Goal: Transaction & Acquisition: Purchase product/service

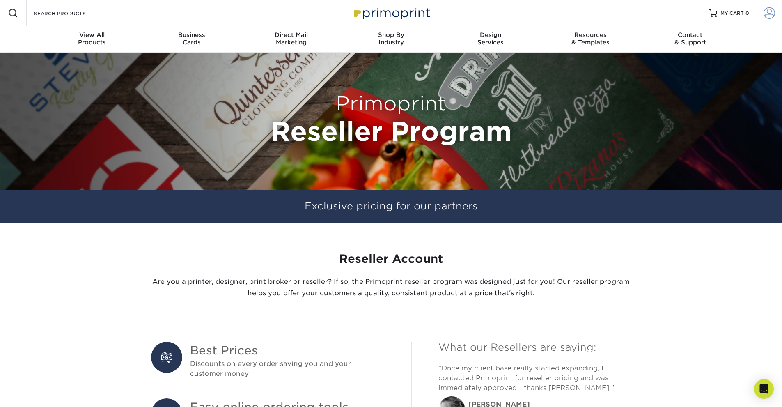
type input "[EMAIL_ADDRESS][DOMAIN_NAME]"
click at [769, 13] on span at bounding box center [768, 12] width 11 height 11
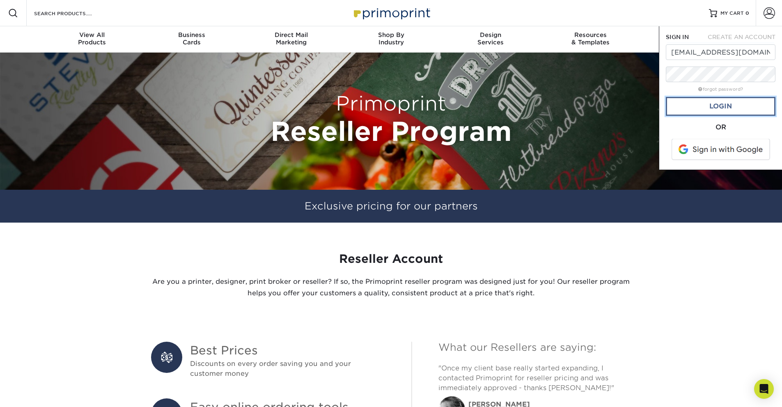
click at [714, 104] on link "Login" at bounding box center [721, 106] width 110 height 19
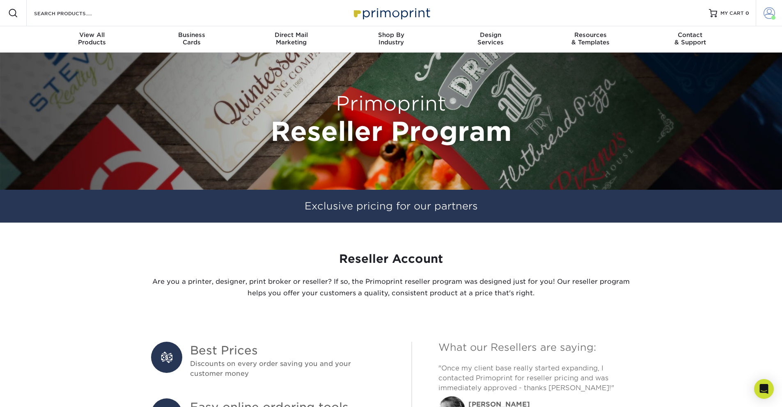
click at [766, 13] on span at bounding box center [768, 12] width 11 height 11
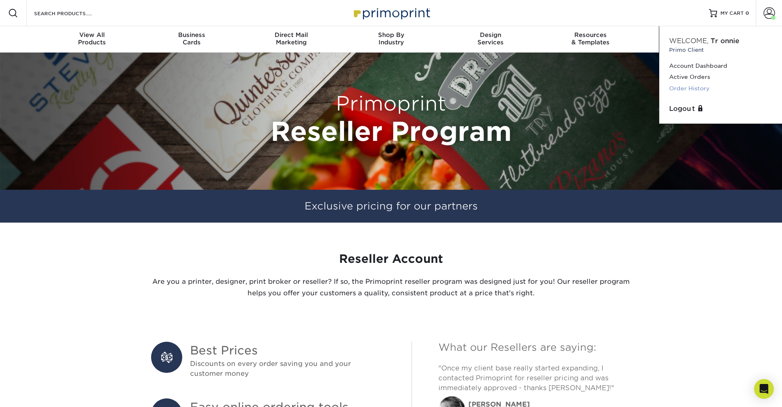
click at [675, 87] on link "Order History" at bounding box center [720, 88] width 103 height 11
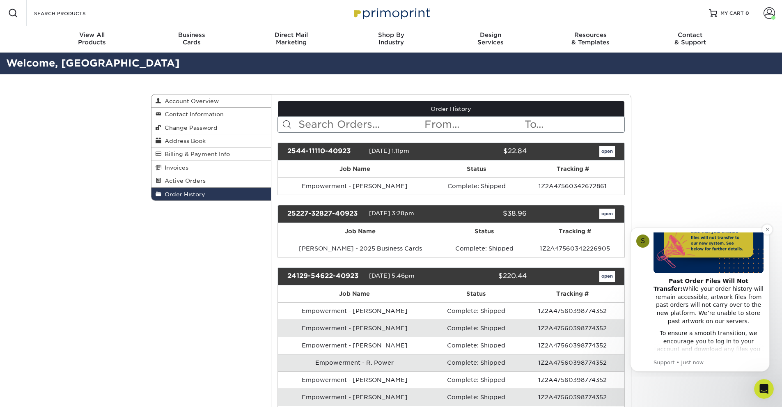
scroll to position [123, 0]
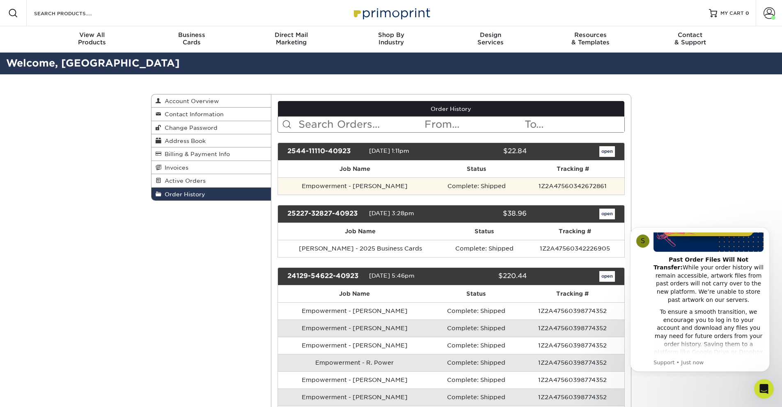
click at [572, 189] on td "1Z2A47560342672861" at bounding box center [572, 185] width 103 height 17
click at [540, 183] on td "1Z2A47560342672861" at bounding box center [572, 185] width 103 height 17
click at [337, 183] on td "Empowerment - [PERSON_NAME]" at bounding box center [355, 185] width 154 height 17
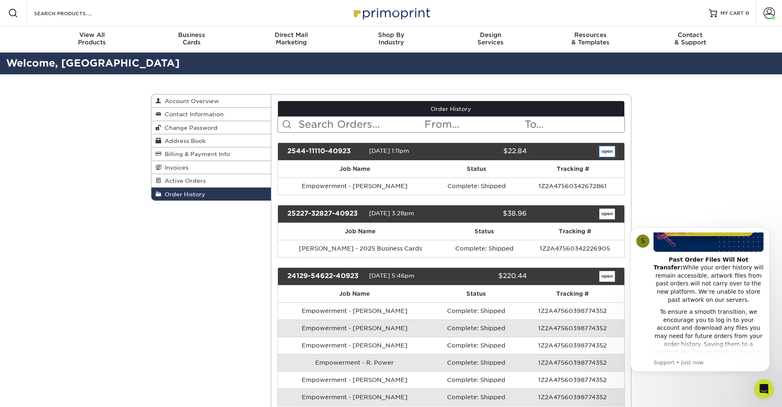
click at [607, 154] on link "open" at bounding box center [607, 151] width 16 height 11
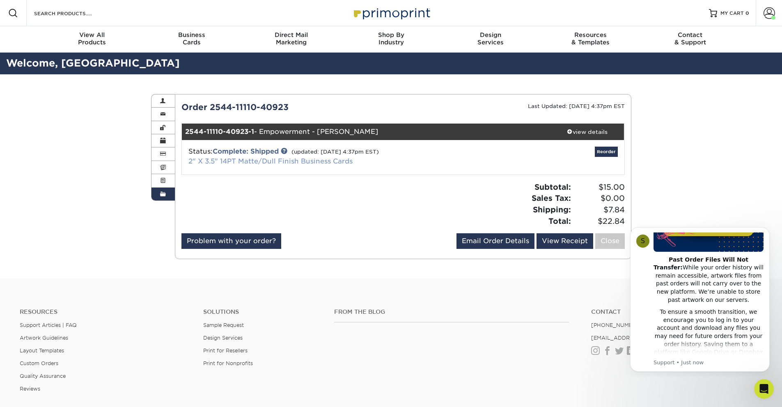
click at [268, 162] on link "2" X 3.5" 14PT Matte/Dull Finish Business Cards" at bounding box center [270, 161] width 164 height 8
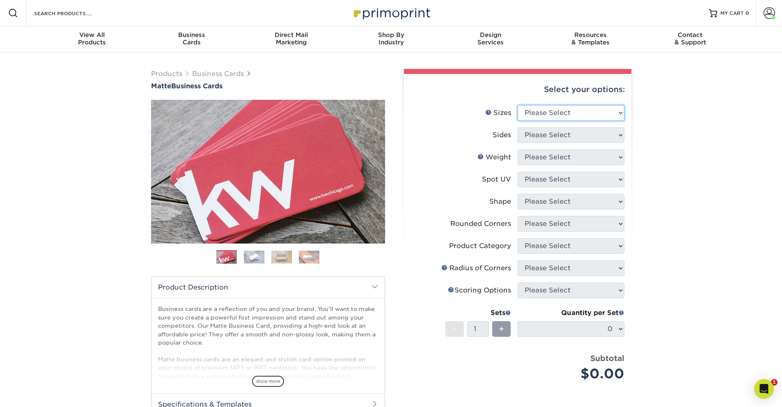
click at [563, 115] on select "Please Select 1.5" x 3.5" - Mini 1.75" x 3.5" - Mini 2" x 2" - Square 2" x 3" -…" at bounding box center [570, 113] width 107 height 16
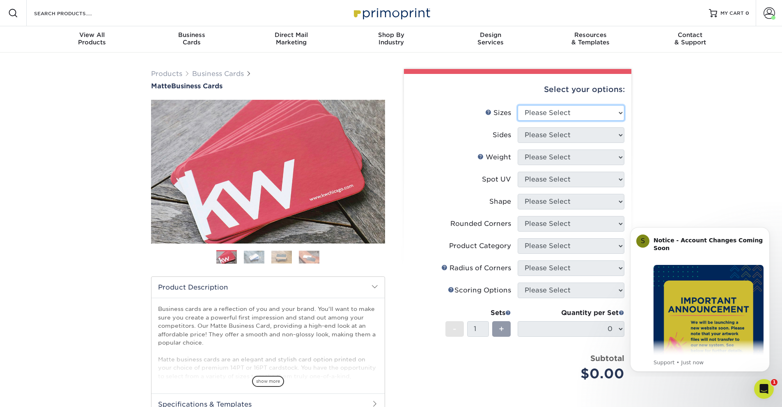
select select "2.00x3.50"
click at [517, 105] on select "Please Select 1.5" x 3.5" - Mini 1.75" x 3.5" - Mini 2" x 2" - Square 2" x 3" -…" at bounding box center [570, 113] width 107 height 16
click at [609, 134] on select "Please Select Print Both Sides Print Front Only" at bounding box center [570, 135] width 107 height 16
select select "13abbda7-1d64-4f25-8bb2-c179b224825d"
click at [517, 127] on select "Please Select Print Both Sides Print Front Only" at bounding box center [570, 135] width 107 height 16
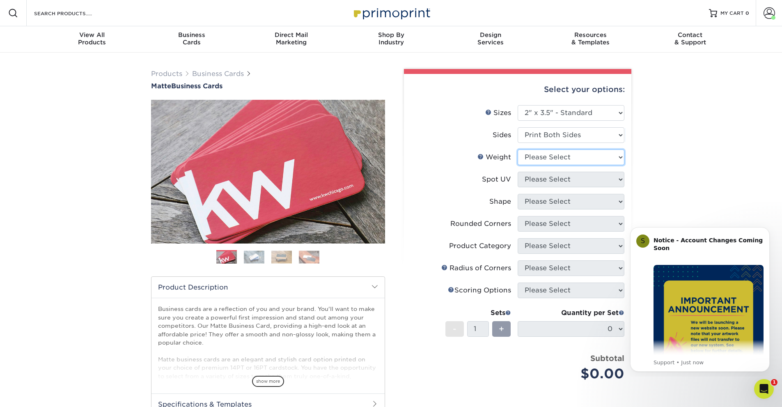
click at [580, 156] on select "Please Select 16PT 14PT" at bounding box center [570, 157] width 107 height 16
select select "14PT"
click at [517, 149] on select "Please Select 16PT 14PT" at bounding box center [570, 157] width 107 height 16
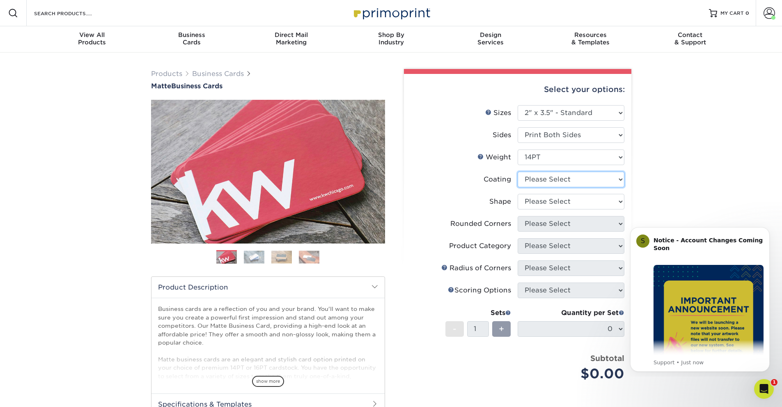
click at [618, 179] on select at bounding box center [570, 180] width 107 height 16
select select "121bb7b5-3b4d-429f-bd8d-bbf80e953313"
click at [517, 172] on select at bounding box center [570, 180] width 107 height 16
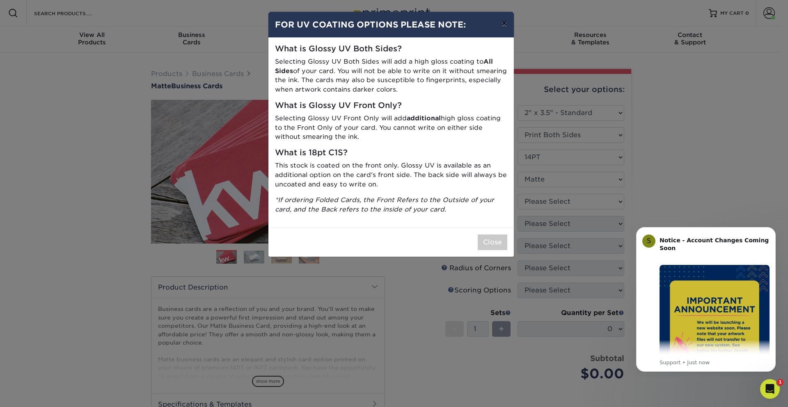
click at [506, 24] on button "×" at bounding box center [503, 23] width 19 height 23
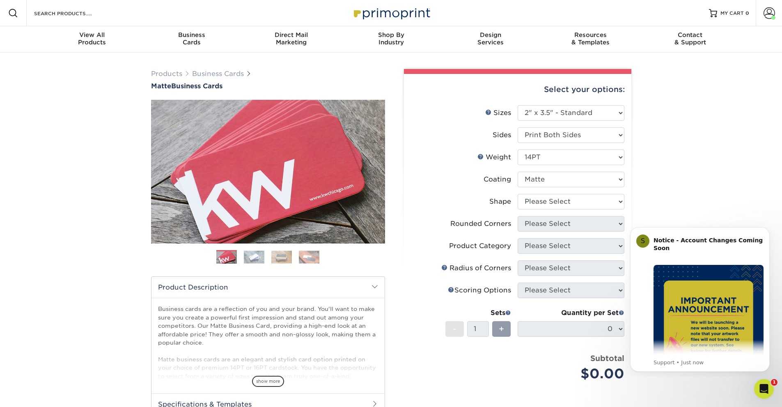
click at [717, 213] on div "Products Business Cards Matte Business Cards Previous Next 100 $ 8" at bounding box center [391, 279] width 782 height 453
click at [615, 201] on select "Please Select Standard" at bounding box center [570, 202] width 107 height 16
select select "standard"
click at [517, 194] on select "Please Select Standard" at bounding box center [570, 202] width 107 height 16
click at [599, 221] on select "Please Select Yes - Round 2 Corners Yes - Round 4 Corners No" at bounding box center [570, 224] width 107 height 16
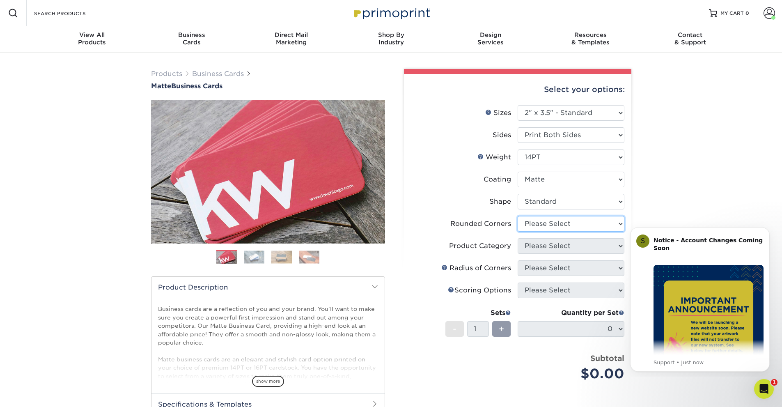
select select "0"
click at [517, 216] on select "Please Select Yes - Round 2 Corners Yes - Round 4 Corners No" at bounding box center [570, 224] width 107 height 16
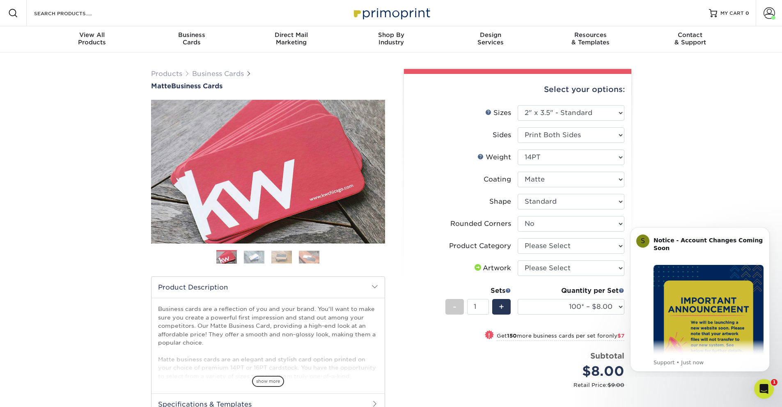
click at [707, 202] on div "Products Business Cards Matte Business Cards Previous Next 100 $ 8" at bounding box center [391, 290] width 782 height 474
click at [766, 228] on icon "Dismiss notification" at bounding box center [766, 229] width 3 height 3
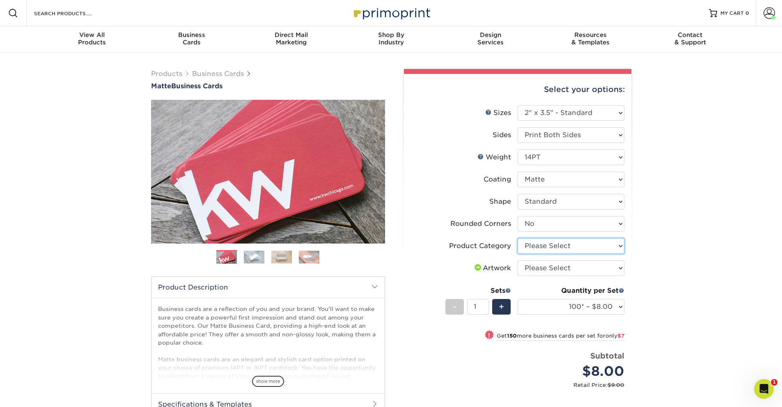
click at [609, 247] on select "Please Select Business Cards" at bounding box center [570, 246] width 107 height 16
select select "3b5148f1-0588-4f88-a218-97bcfdce65c1"
click at [517, 238] on select "Please Select Business Cards" at bounding box center [570, 246] width 107 height 16
click at [552, 267] on select "Please Select I will upload files I need a design - $100" at bounding box center [570, 268] width 107 height 16
select select "upload"
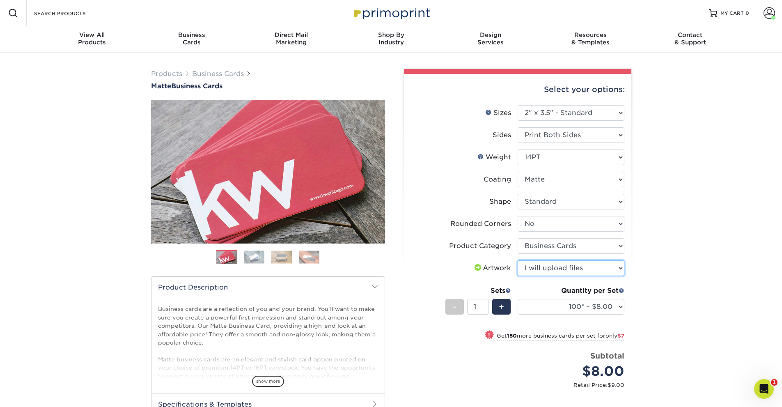
click at [517, 260] on select "Please Select I will upload files I need a design - $100" at bounding box center [570, 268] width 107 height 16
click at [499, 307] on span "+" at bounding box center [501, 306] width 5 height 12
type input "2"
click at [628, 306] on div "Select your options: Sizes Help Sizes Please Select 1.5" x 3.5" - Mini 1.75" x …" at bounding box center [517, 306] width 227 height 464
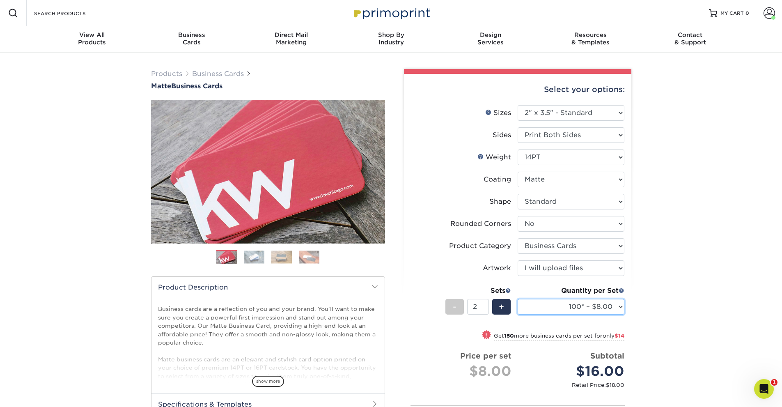
click at [620, 306] on select "100* – $8.00 250* – $15.00 500 – $30.00 1000 – $37.00 2500 – $66.00 5000 – $127…" at bounding box center [570, 307] width 107 height 16
select select "250* – $15.00"
click at [517, 299] on select "100* – $8.00 250* – $15.00 500 – $30.00 1000 – $37.00 2500 – $66.00 5000 – $127…" at bounding box center [570, 307] width 107 height 16
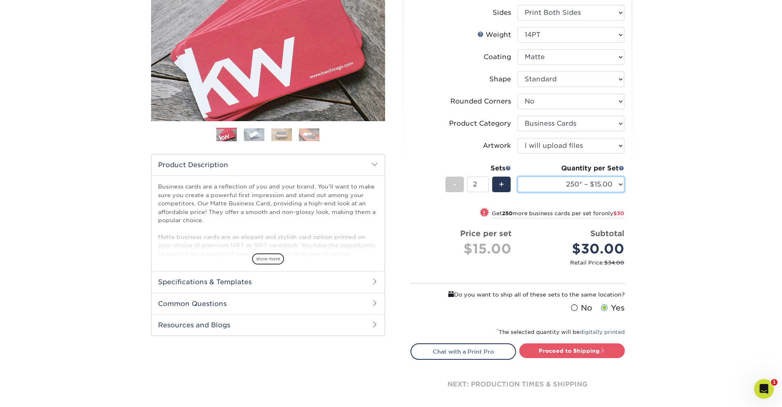
scroll to position [123, 0]
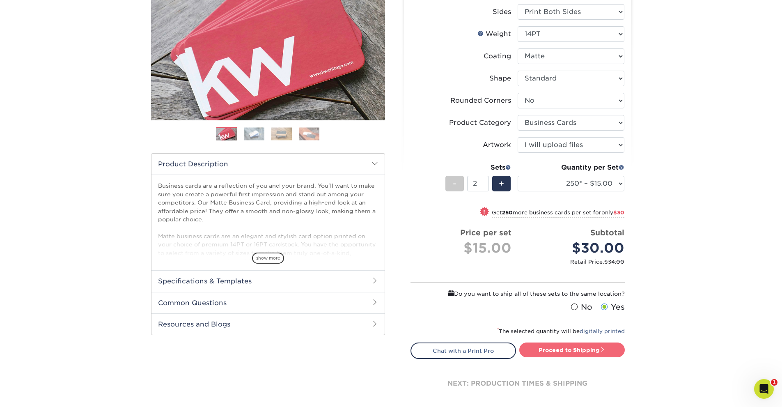
click at [559, 352] on link "Proceed to Shipping" at bounding box center [571, 349] width 105 height 15
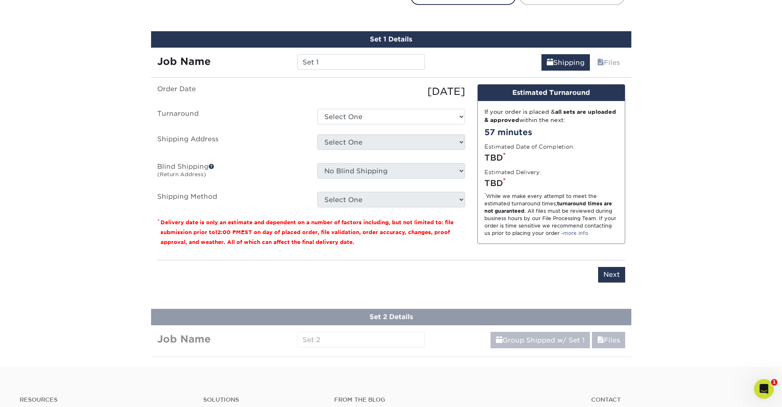
scroll to position [488, 0]
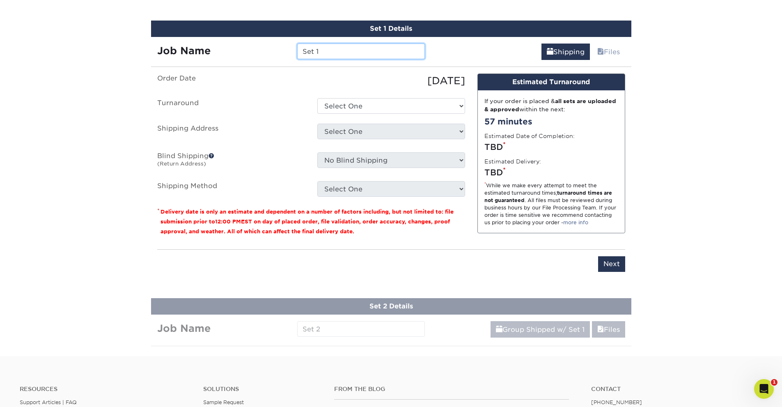
click at [334, 53] on input "Set 1" at bounding box center [361, 51] width 128 height 16
drag, startPoint x: 325, startPoint y: 55, endPoint x: 226, endPoint y: 53, distance: 99.3
click at [227, 53] on div "Job Name Set 1" at bounding box center [291, 51] width 280 height 16
type input "Emp - Abby Stewart"
click at [379, 106] on select "Select One 2-4 Business Days 2 Day Next Business Day" at bounding box center [391, 106] width 148 height 16
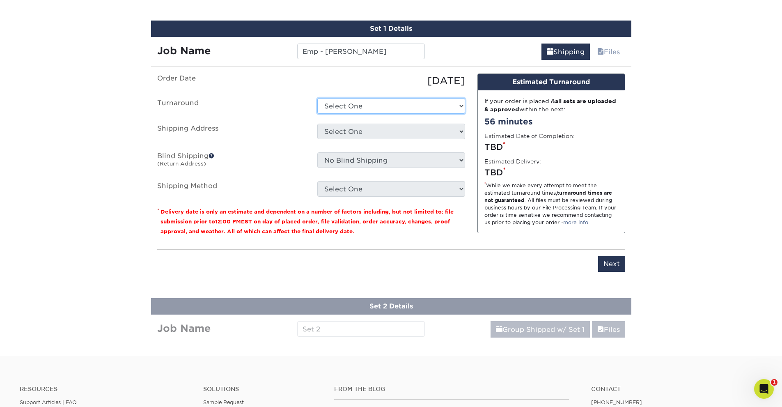
select select "56f96fba-ecd4-4e1b-a4a4-6bff8fef1ff9"
click at [317, 98] on select "Select One 2-4 Business Days 2 Day Next Business Day" at bounding box center [391, 106] width 148 height 16
click at [391, 127] on select "Select One Baxter Machine Billy Fury Bottrell Bed & Biscuit Burger Empowerment …" at bounding box center [391, 132] width 148 height 16
select select "202792"
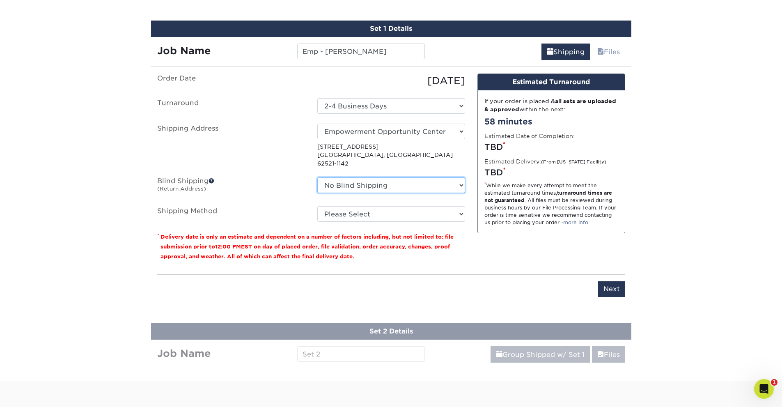
click at [463, 179] on select "No Blind Shipping Baxter Machine Billy Fury Bottrell Bed & Biscuit Burger Empow…" at bounding box center [391, 185] width 148 height 16
select select "86798"
click at [317, 177] on select "No Blind Shipping Baxter Machine Billy Fury Bottrell Bed & Biscuit Burger Empow…" at bounding box center [391, 185] width 148 height 16
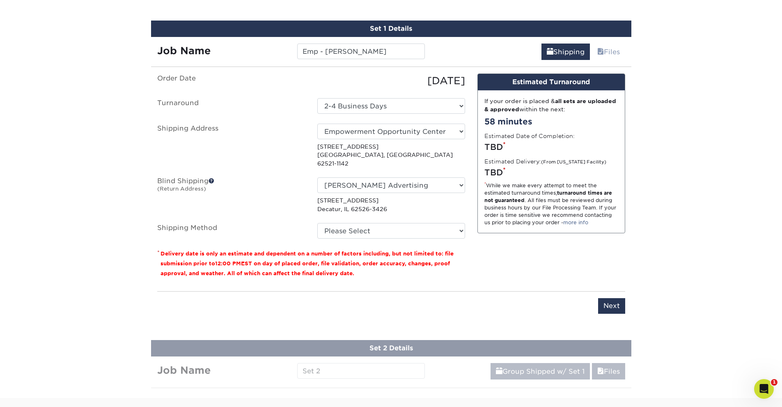
click at [436, 202] on p "1806 N Oakcrest Ave Decatur, IL 62526-3426" at bounding box center [391, 204] width 148 height 17
click at [451, 223] on select "Please Select Ground Shipping (+$14.96) 3 Day Shipping Service (+$15.34) 2 Day …" at bounding box center [391, 231] width 148 height 16
select select "03"
click at [317, 223] on select "Please Select Ground Shipping (+$14.96) 3 Day Shipping Service (+$15.34) 2 Day …" at bounding box center [391, 231] width 148 height 16
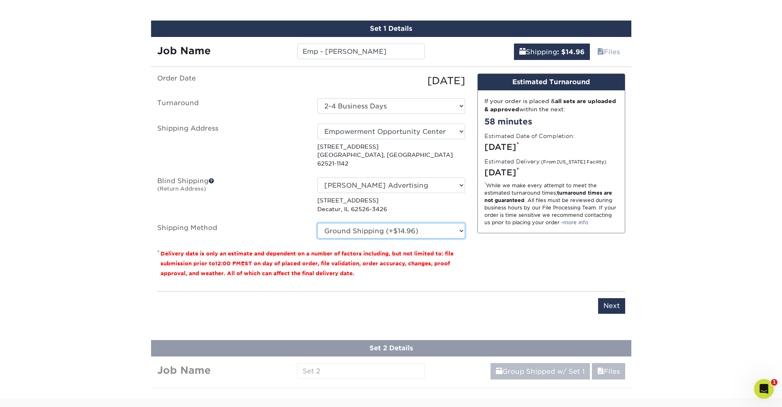
click at [441, 225] on select "Please Select Ground Shipping (+$14.96) 3 Day Shipping Service (+$15.34) 2 Day …" at bounding box center [391, 231] width 148 height 16
click at [420, 196] on p "1806 N Oakcrest Ave Decatur, IL 62526-3426" at bounding box center [391, 204] width 148 height 17
click at [611, 300] on input "Next" at bounding box center [611, 306] width 27 height 16
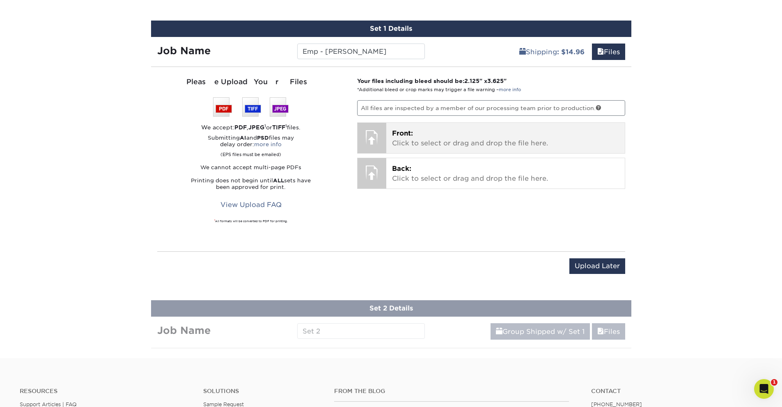
click at [371, 134] on div at bounding box center [371, 137] width 29 height 29
click at [452, 145] on p "Front: Click to select or drag and drop the file here." at bounding box center [505, 138] width 227 height 20
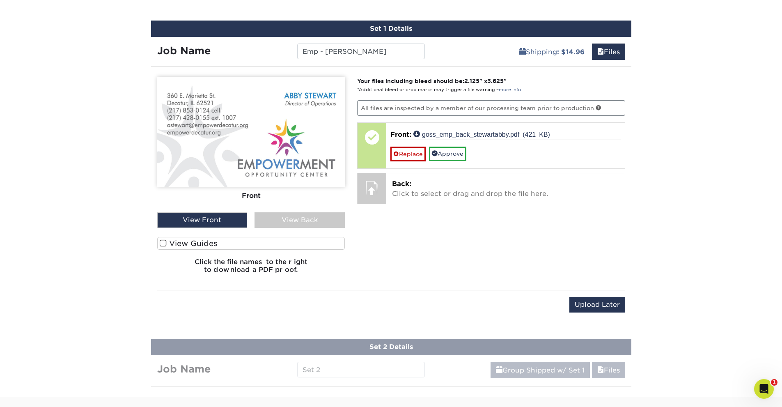
click at [162, 244] on span at bounding box center [163, 243] width 7 height 8
click at [0, 0] on input "View Guides" at bounding box center [0, 0] width 0 height 0
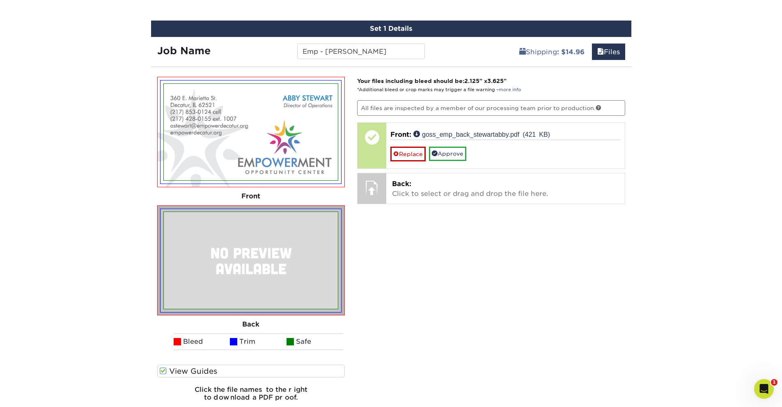
click at [162, 244] on img at bounding box center [250, 260] width 181 height 103
click at [161, 371] on span at bounding box center [163, 371] width 7 height 8
click at [0, 0] on input "View Guides" at bounding box center [0, 0] width 0 height 0
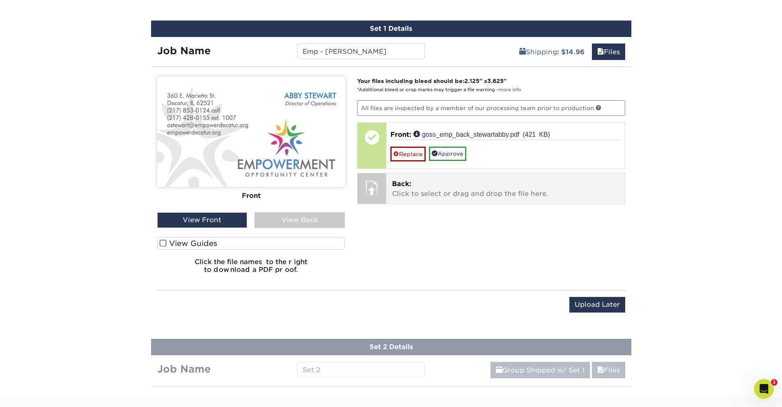
click at [430, 188] on p "Back: Click to select or drag and drop the file here." at bounding box center [505, 189] width 227 height 20
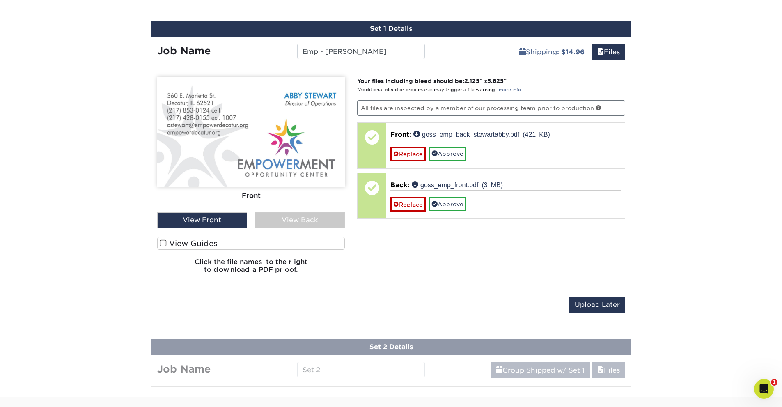
click at [295, 221] on div "View Back" at bounding box center [299, 220] width 90 height 16
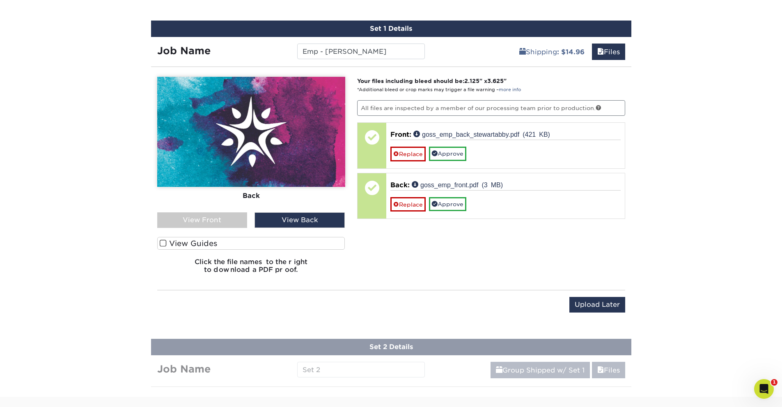
click at [214, 213] on div "View Front" at bounding box center [202, 220] width 90 height 16
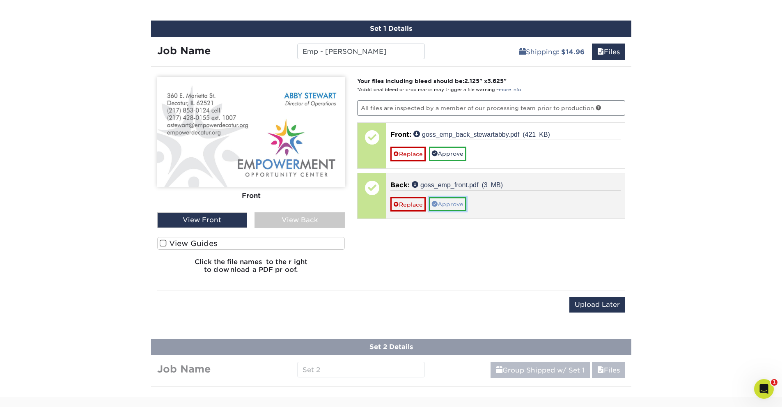
click at [457, 204] on link "Approve" at bounding box center [447, 204] width 37 height 14
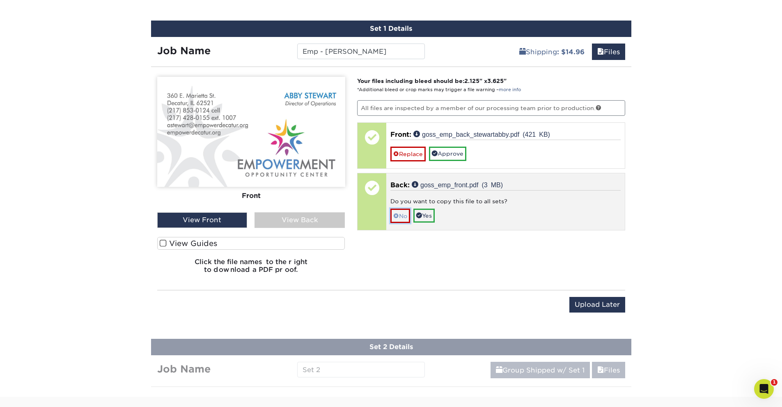
click at [396, 215] on span at bounding box center [396, 216] width 6 height 7
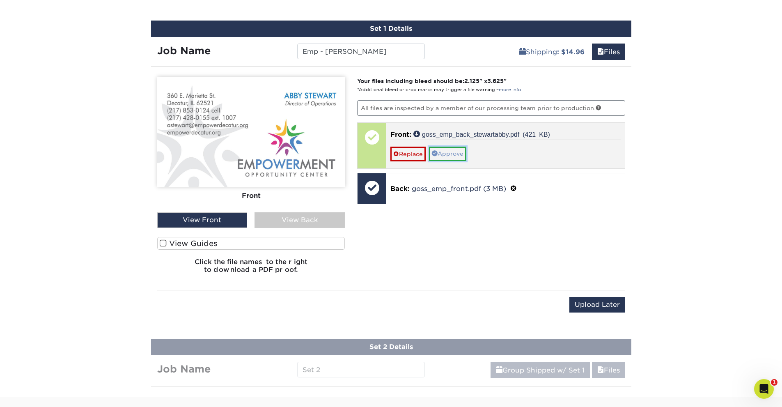
click at [444, 150] on link "Approve" at bounding box center [447, 154] width 37 height 14
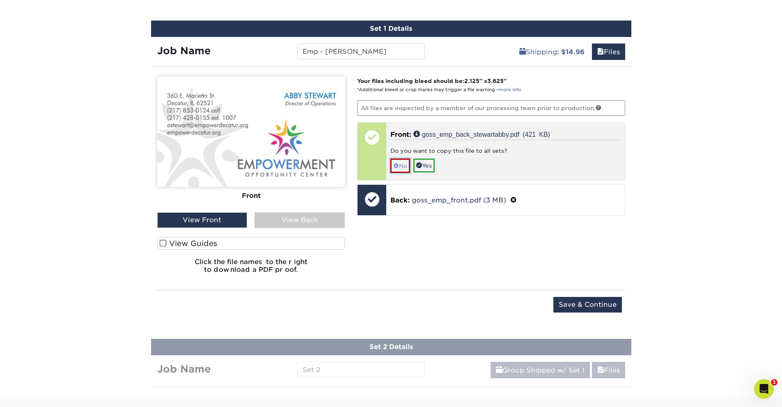
click at [398, 165] on span at bounding box center [396, 166] width 6 height 7
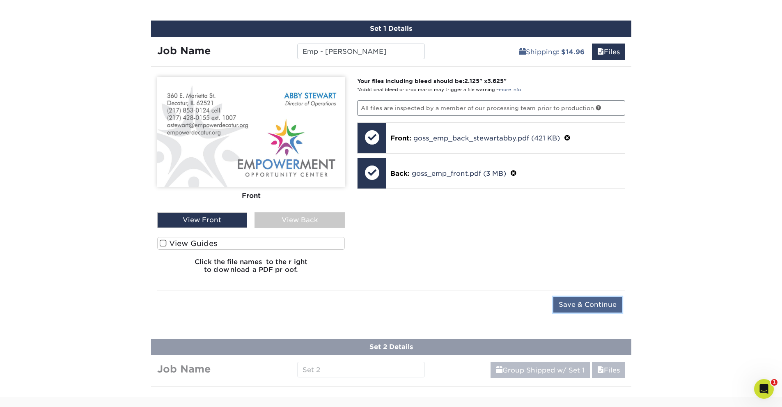
click at [576, 303] on input "Save & Continue" at bounding box center [587, 305] width 69 height 16
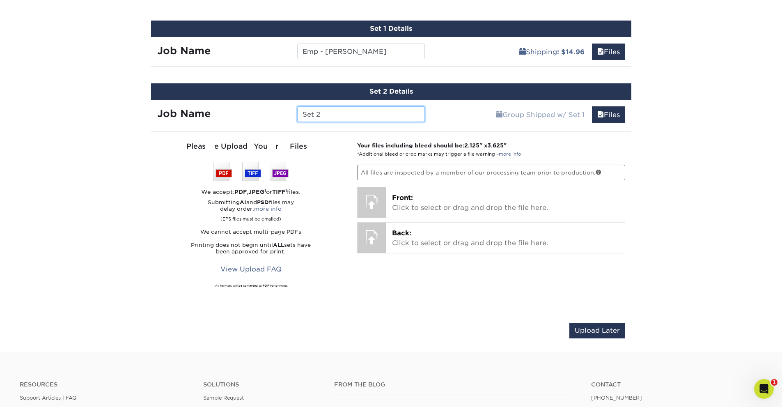
click at [326, 112] on input "Set 2" at bounding box center [361, 114] width 128 height 16
drag, startPoint x: 326, startPoint y: 112, endPoint x: 260, endPoint y: 113, distance: 66.1
click at [260, 113] on div "Job Name Set 2" at bounding box center [291, 114] width 280 height 16
click at [342, 117] on input "Emp - Sheeley Smith" at bounding box center [361, 114] width 128 height 16
type input "Emp - Shelley Smith"
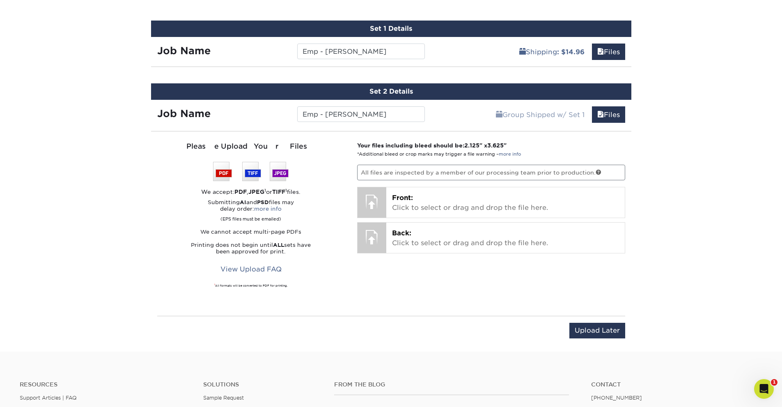
click at [465, 117] on div "Group Shipped w/ Set 1 Files Continue" at bounding box center [531, 112] width 200 height 25
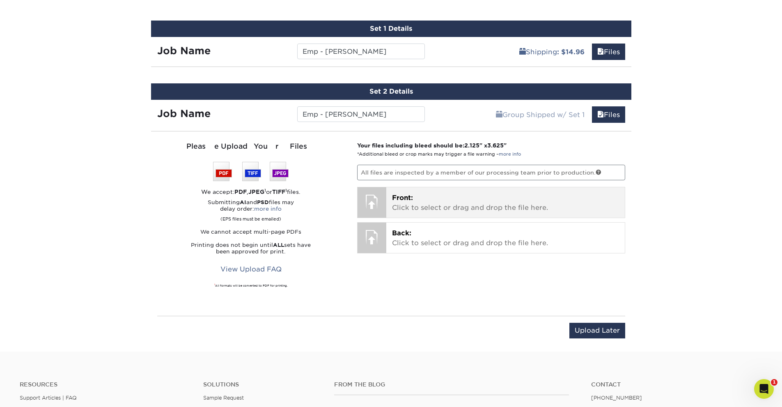
click at [441, 199] on p "Front: Click to select or drag and drop the file here." at bounding box center [505, 203] width 227 height 20
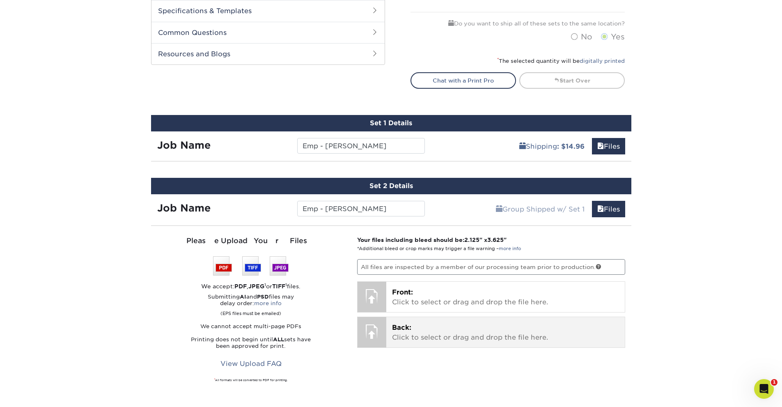
scroll to position [405, 0]
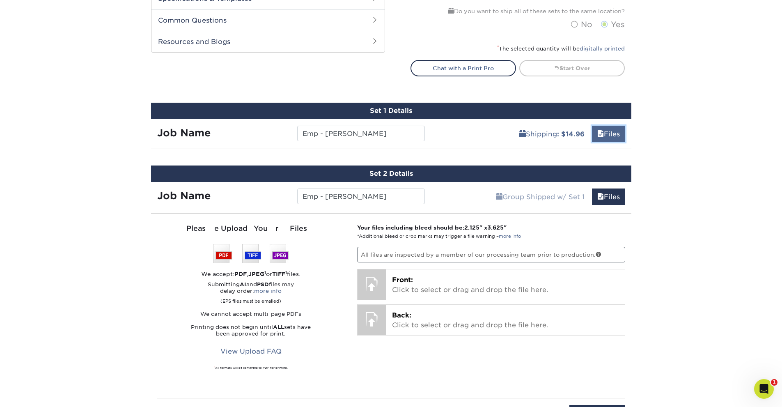
click at [607, 134] on link "Files" at bounding box center [608, 134] width 33 height 16
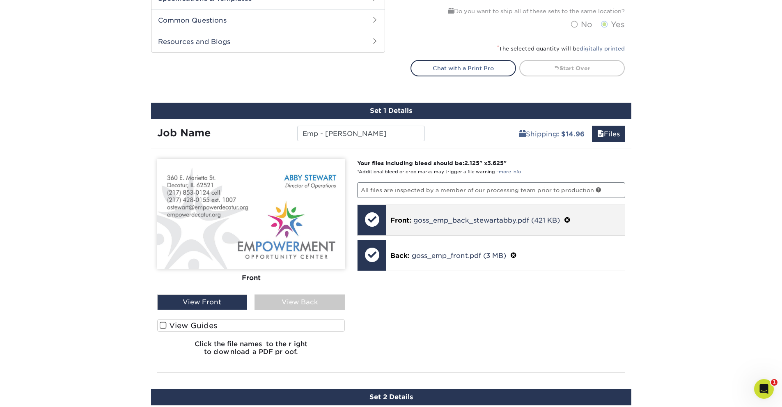
click at [570, 218] on span at bounding box center [567, 220] width 7 height 8
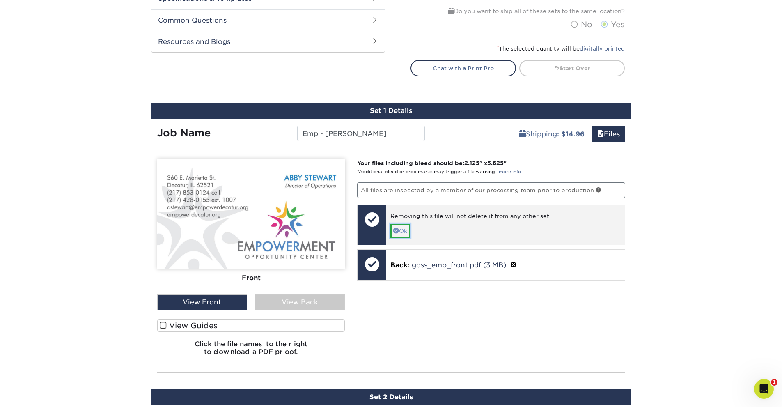
click at [405, 229] on link "Ok" at bounding box center [400, 231] width 20 height 14
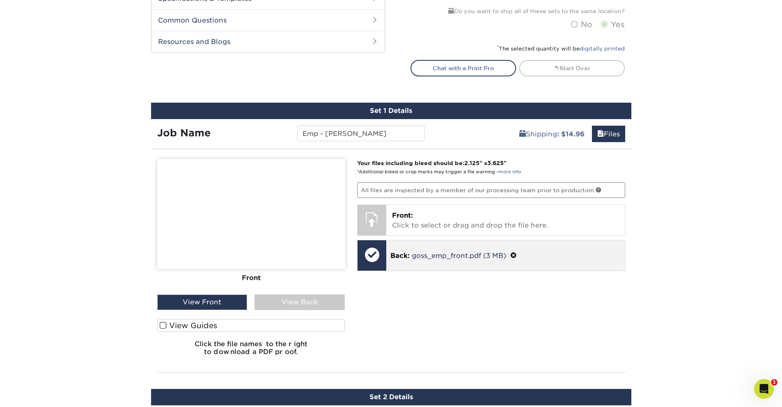
click at [515, 254] on span at bounding box center [513, 256] width 7 height 8
click at [403, 265] on link "Ok" at bounding box center [400, 266] width 20 height 14
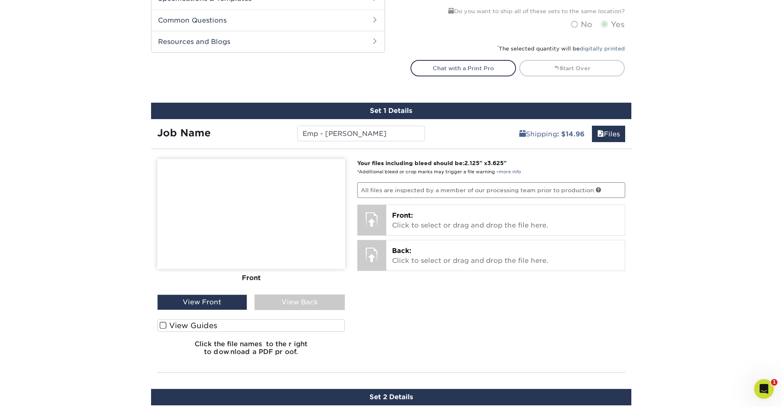
click at [432, 300] on div "Your files including bleed should be: 2.125 " x 3.625 " *Additional bleed or cr…" at bounding box center [491, 260] width 280 height 203
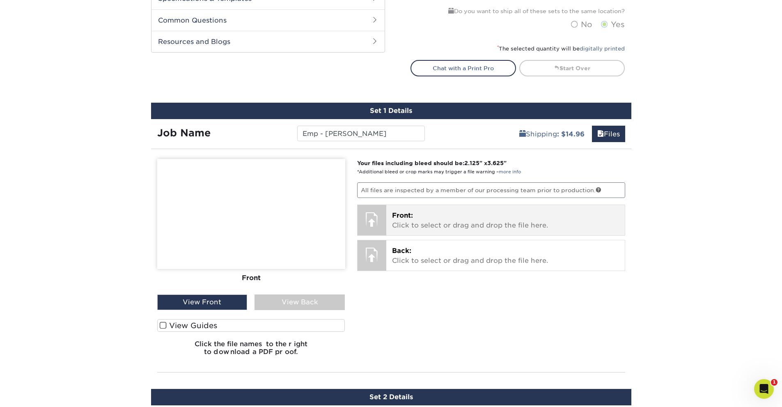
click at [435, 216] on p "Front: Click to select or drag and drop the file here." at bounding box center [505, 221] width 227 height 20
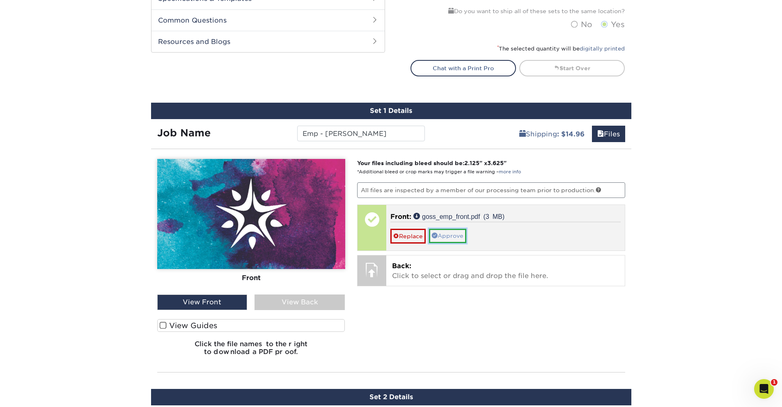
click at [449, 232] on link "Approve" at bounding box center [447, 236] width 37 height 14
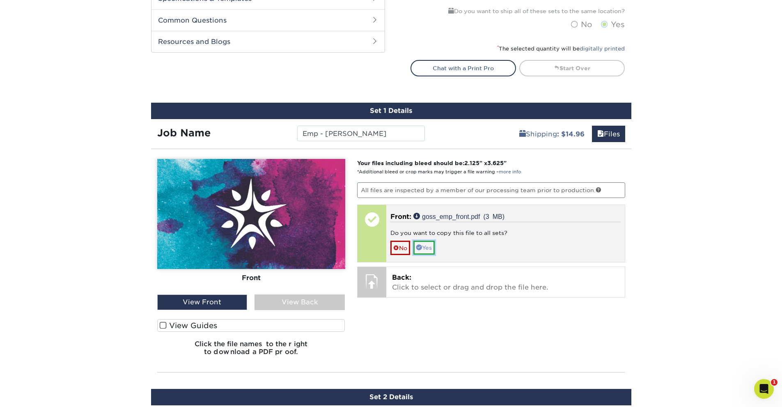
click at [429, 244] on link "Yes" at bounding box center [423, 247] width 21 height 14
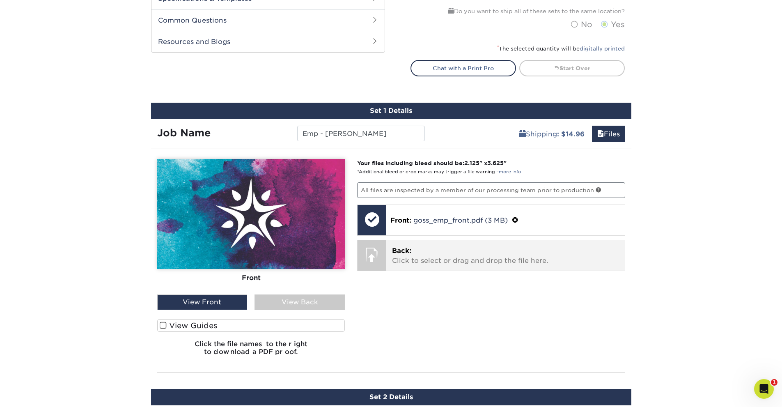
click at [498, 251] on p "Back: Click to select or drag and drop the file here." at bounding box center [505, 256] width 227 height 20
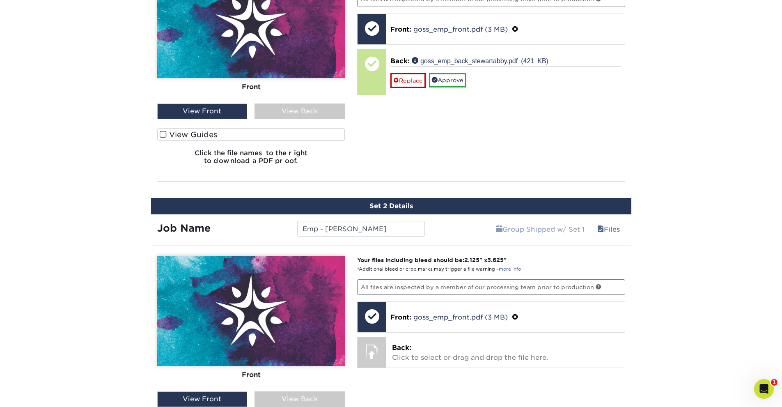
scroll to position [611, 0]
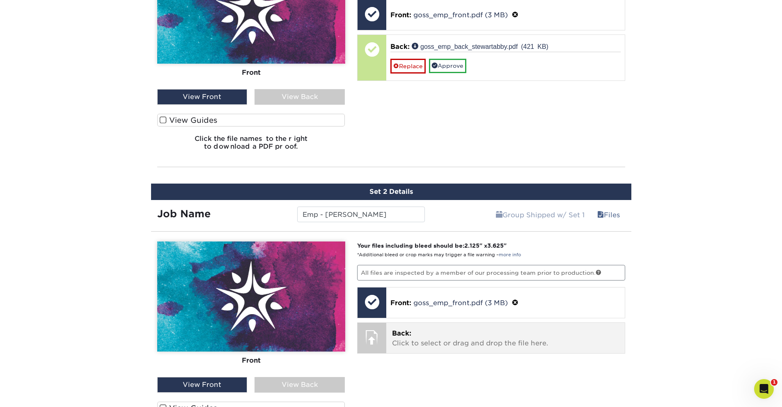
click at [489, 341] on p "Back: Click to select or drag and drop the file here." at bounding box center [505, 338] width 227 height 20
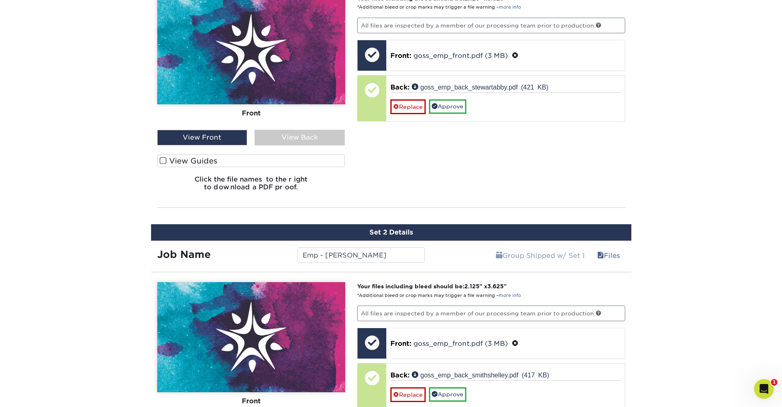
scroll to position [570, 0]
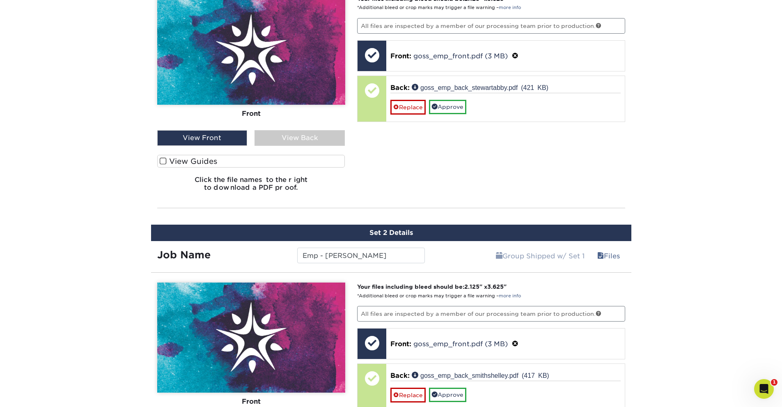
click at [292, 140] on div "View Back" at bounding box center [299, 138] width 90 height 16
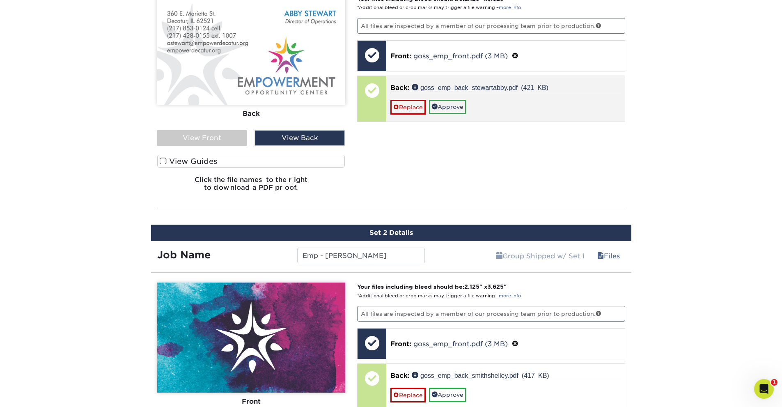
click at [455, 99] on div "Replace Approve" at bounding box center [505, 103] width 230 height 21
click at [457, 107] on link "Approve" at bounding box center [447, 107] width 37 height 14
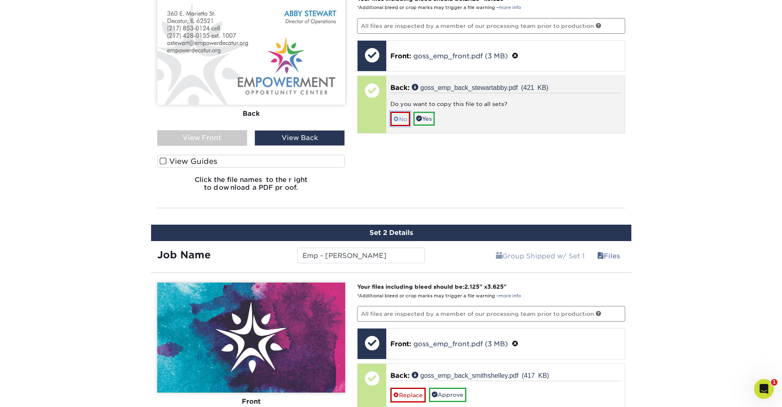
click at [403, 117] on link "No" at bounding box center [400, 119] width 20 height 14
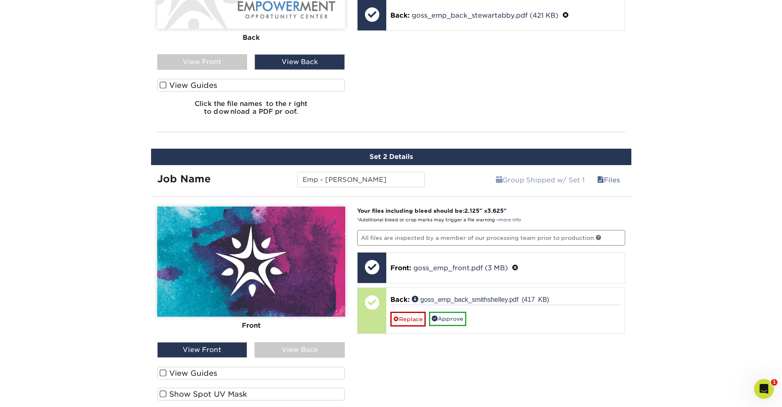
scroll to position [652, 0]
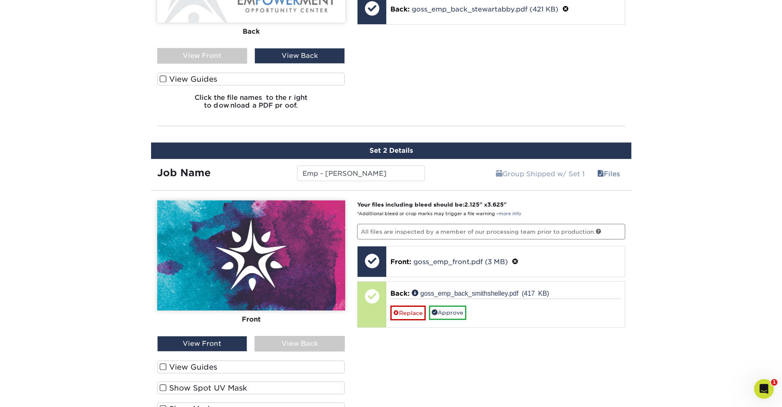
click at [291, 342] on div "View Back" at bounding box center [299, 344] width 90 height 16
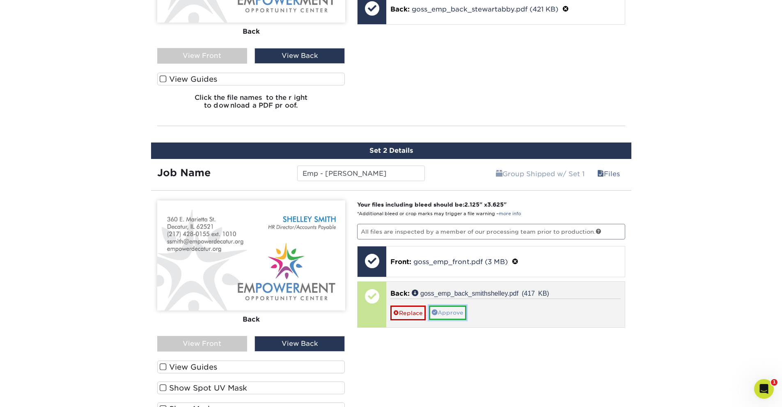
click at [462, 315] on link "Approve" at bounding box center [447, 312] width 37 height 14
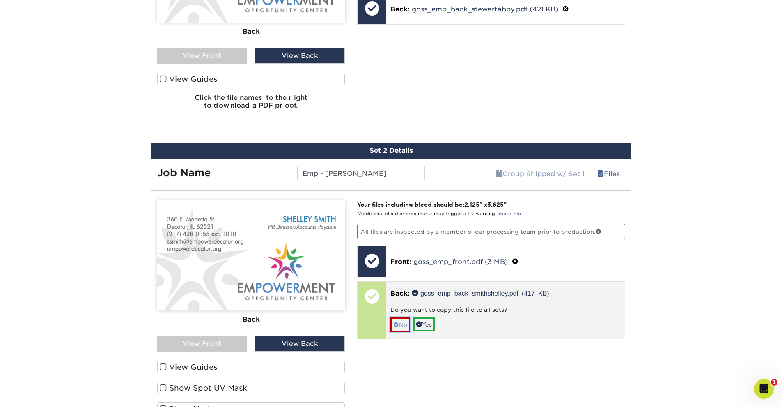
click at [396, 325] on span at bounding box center [396, 324] width 6 height 7
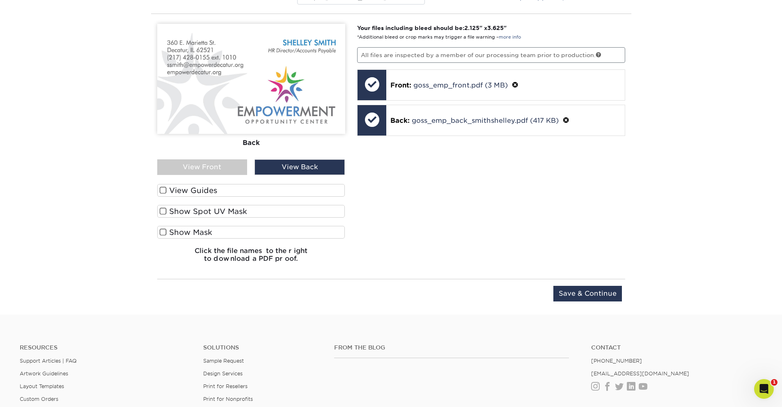
scroll to position [816, 0]
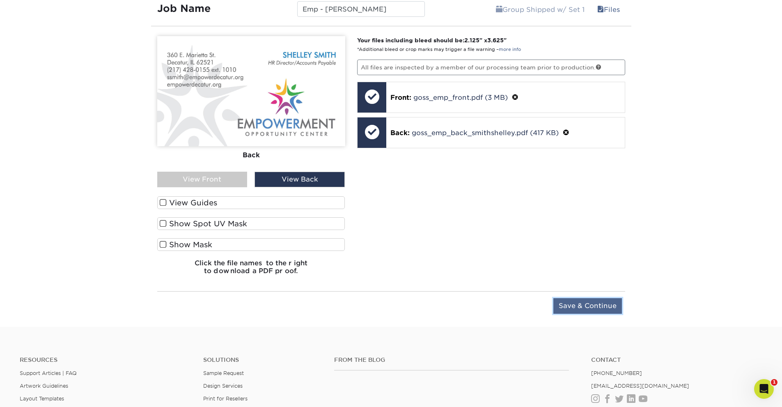
click at [579, 304] on input "Save & Continue" at bounding box center [587, 306] width 69 height 16
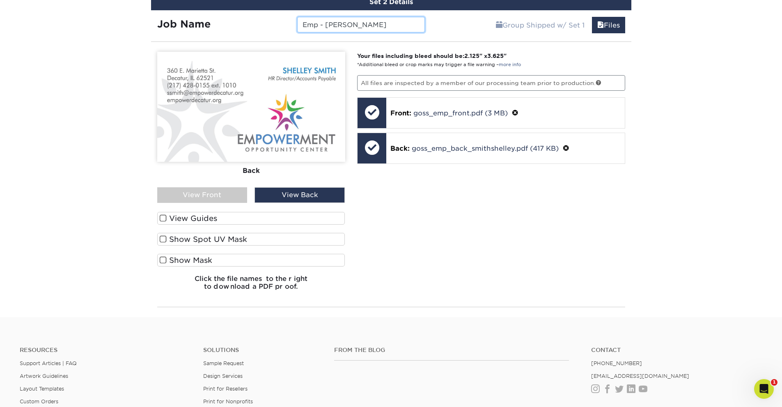
scroll to position [593, 0]
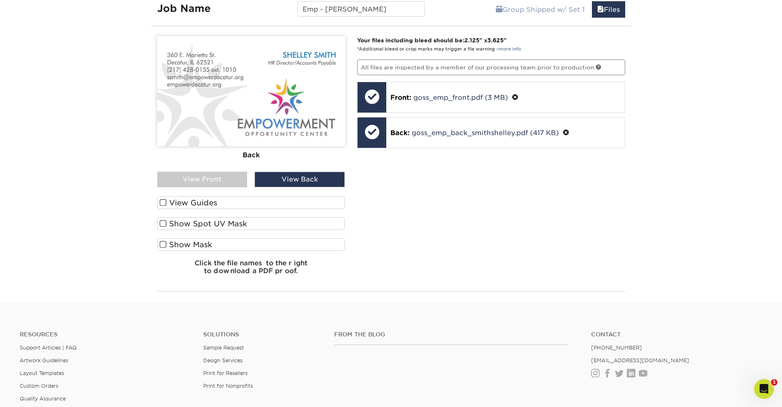
click at [562, 211] on div "Your files including bleed should be: 2.125 " x 3.625 " *Additional bleed or cr…" at bounding box center [491, 158] width 280 height 245
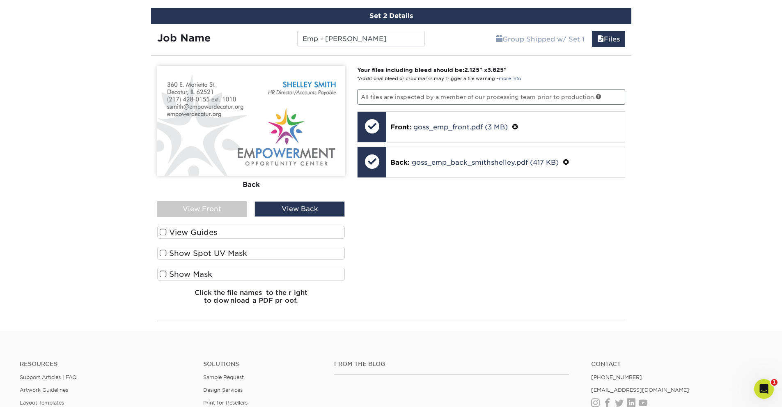
scroll to position [522, 0]
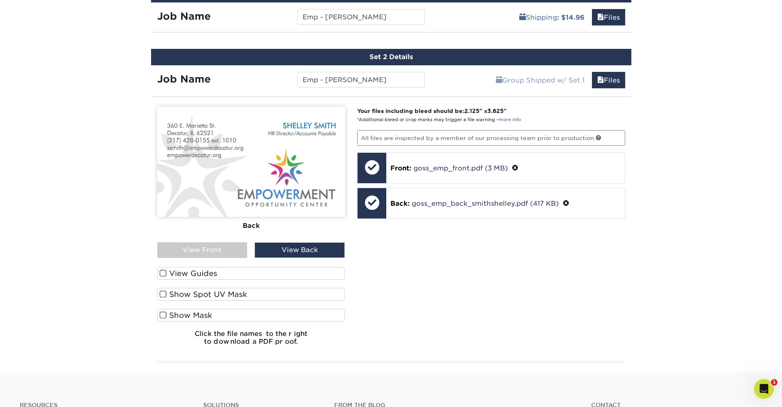
click at [465, 271] on div "Your files including bleed should be: 2.125 " x 3.625 " *Additional bleed or cr…" at bounding box center [491, 229] width 280 height 245
click at [302, 252] on div "View Back" at bounding box center [299, 250] width 90 height 16
click at [196, 248] on div "View Front" at bounding box center [202, 250] width 90 height 16
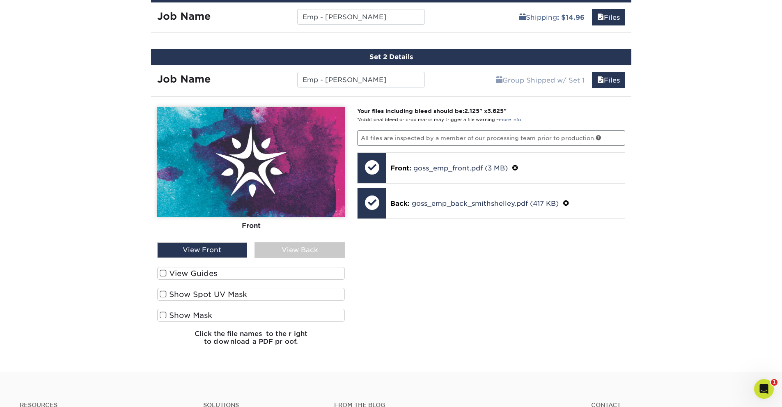
click at [294, 246] on div "View Back" at bounding box center [299, 250] width 90 height 16
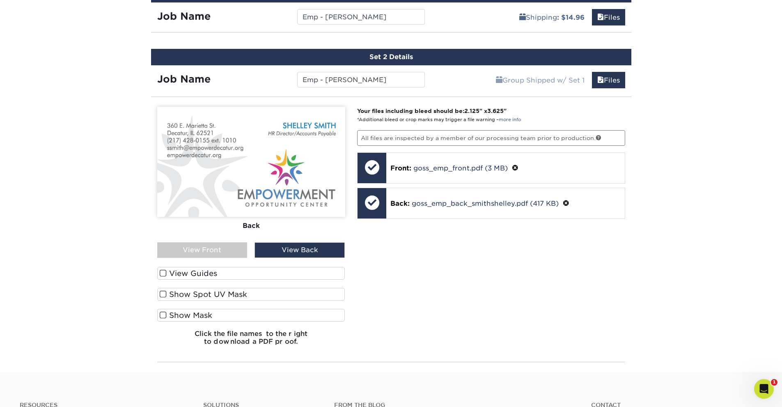
click at [568, 277] on div "Your files including bleed should be: 2.125 " x 3.625 " *Additional bleed or cr…" at bounding box center [491, 229] width 280 height 245
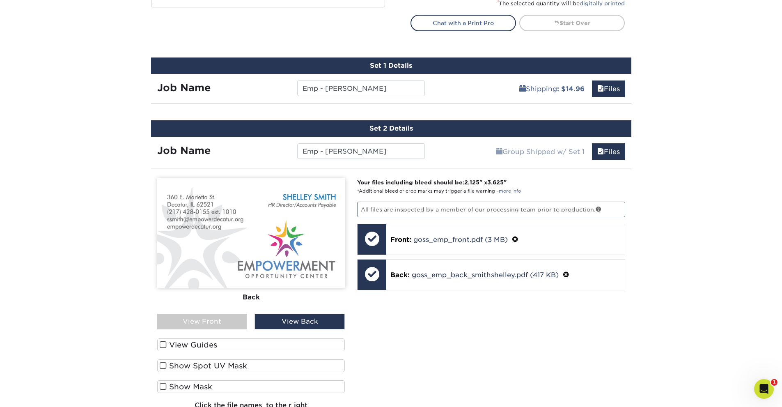
scroll to position [451, 0]
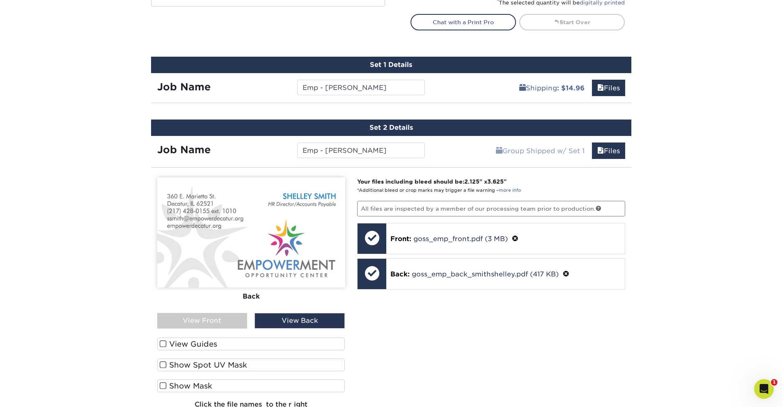
click at [224, 227] on img at bounding box center [251, 232] width 188 height 110
click at [160, 343] on span at bounding box center [163, 344] width 7 height 8
click at [0, 0] on input "View Guides" at bounding box center [0, 0] width 0 height 0
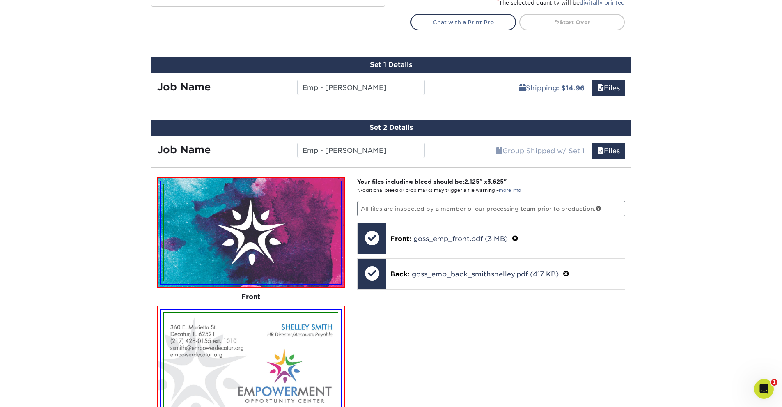
click at [418, 341] on div "Your files including bleed should be: 2.125 " x 3.625 " *Additional bleed or cr…" at bounding box center [491, 363] width 280 height 373
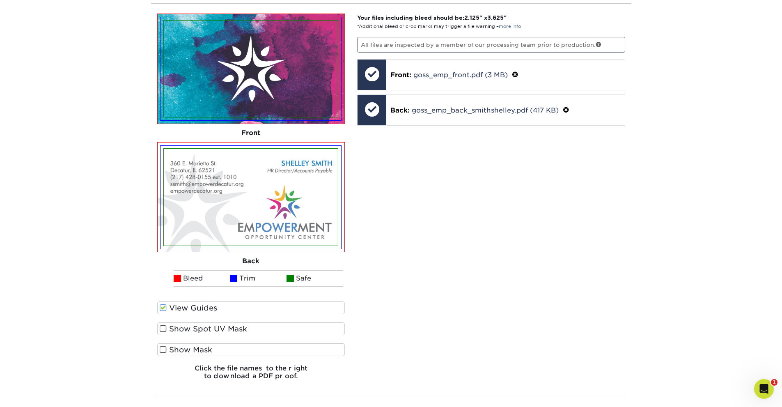
scroll to position [616, 0]
click at [159, 308] on label "View Guides" at bounding box center [251, 307] width 188 height 13
click at [0, 0] on input "View Guides" at bounding box center [0, 0] width 0 height 0
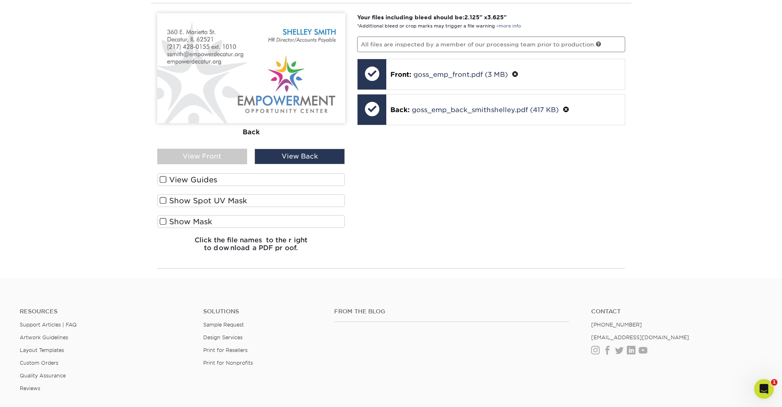
click at [557, 215] on div "Your files including bleed should be: 2.125 " x 3.625 " *Additional bleed or cr…" at bounding box center [491, 135] width 280 height 245
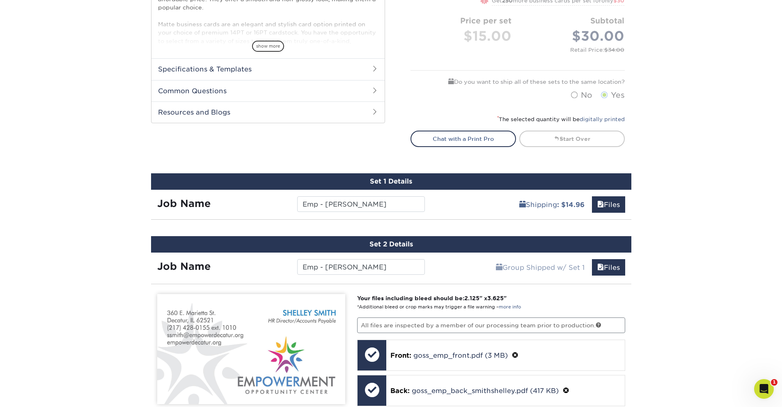
scroll to position [317, 0]
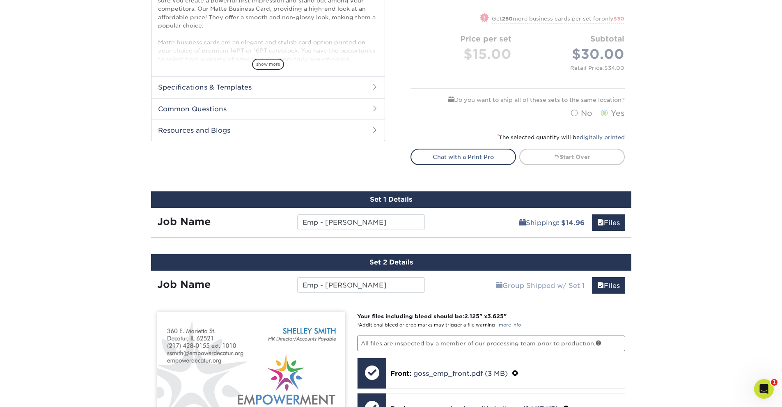
click at [671, 292] on div "Products Business Cards Matte Business Cards Previous Next 100 $ 8" at bounding box center [391, 156] width 782 height 841
click at [436, 218] on div "Shipping : $14.96 Files" at bounding box center [531, 219] width 200 height 23
click at [429, 200] on div "Set 1 Details" at bounding box center [391, 199] width 480 height 16
click at [466, 199] on div "Set 1 Details" at bounding box center [391, 199] width 480 height 16
click at [460, 221] on div "Shipping : $14.96 Files" at bounding box center [531, 219] width 200 height 23
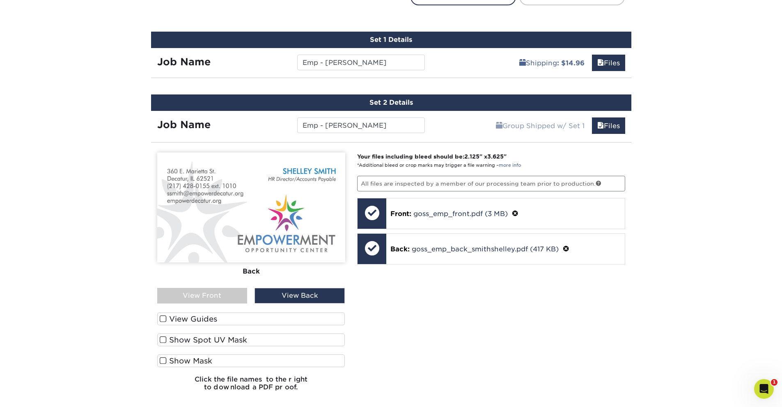
scroll to position [481, 0]
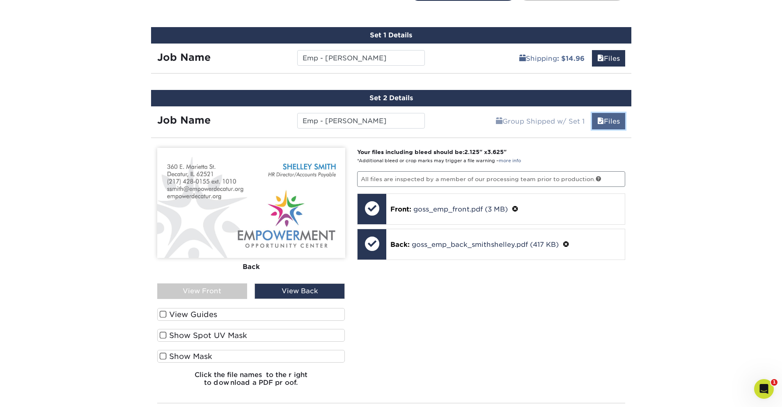
click at [604, 124] on link "Files" at bounding box center [608, 121] width 33 height 16
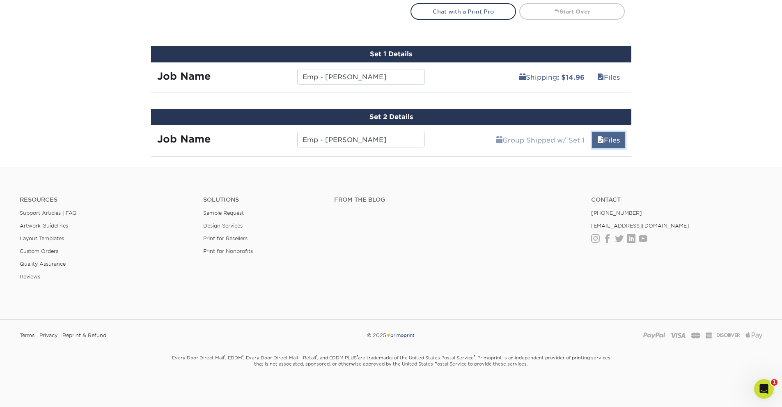
scroll to position [462, 0]
click at [608, 140] on link "Files" at bounding box center [608, 140] width 33 height 16
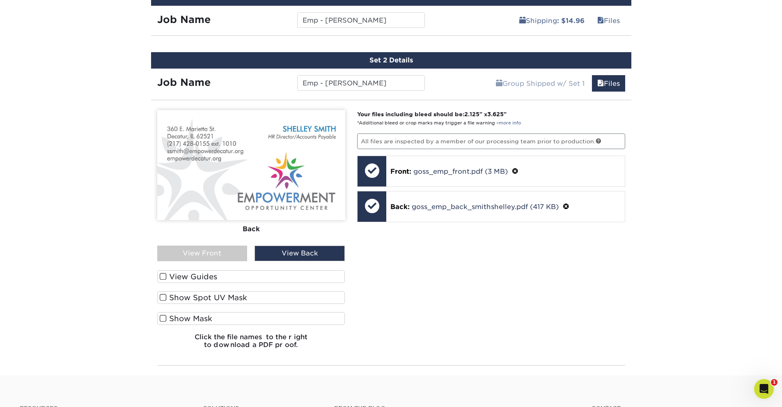
scroll to position [522, 0]
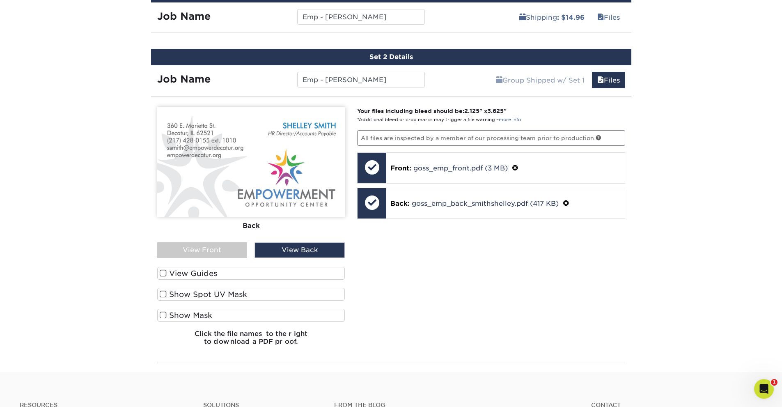
click at [217, 114] on img at bounding box center [251, 162] width 188 height 110
click at [553, 106] on div "Please Upload Your Files We accept: PDF , JPEG 1 or TIFF 1 files. Submitting AI…" at bounding box center [391, 229] width 480 height 252
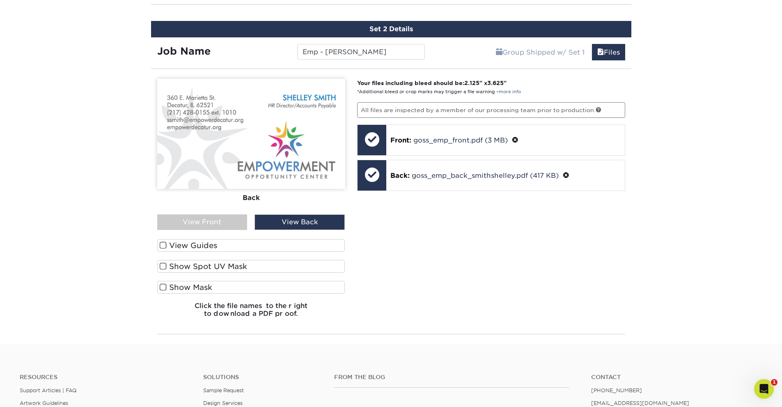
scroll to position [563, 0]
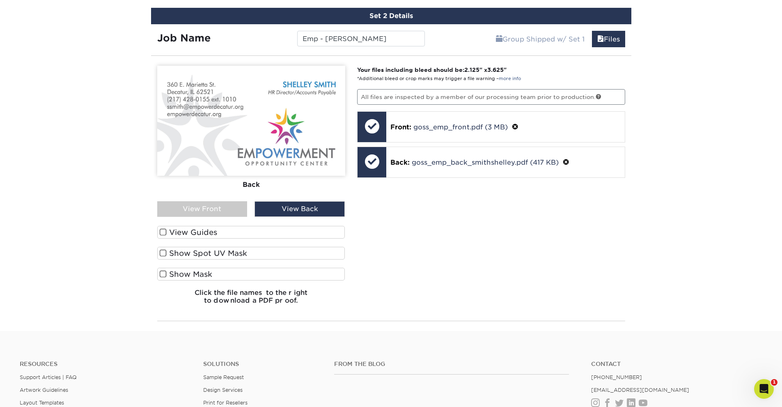
click at [165, 234] on span at bounding box center [163, 232] width 7 height 8
click at [0, 0] on input "View Guides" at bounding box center [0, 0] width 0 height 0
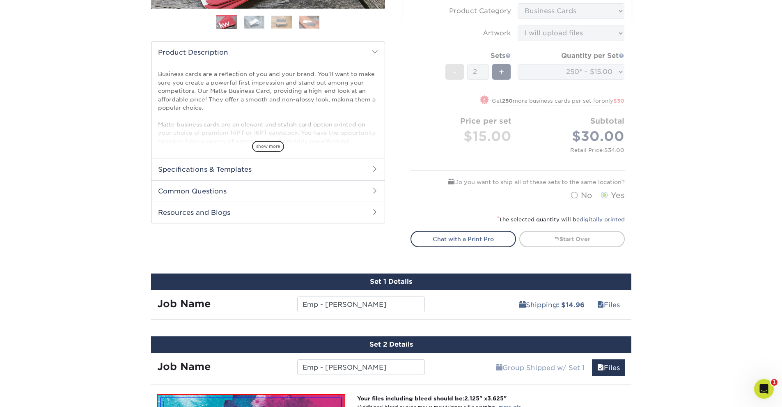
scroll to position [276, 0]
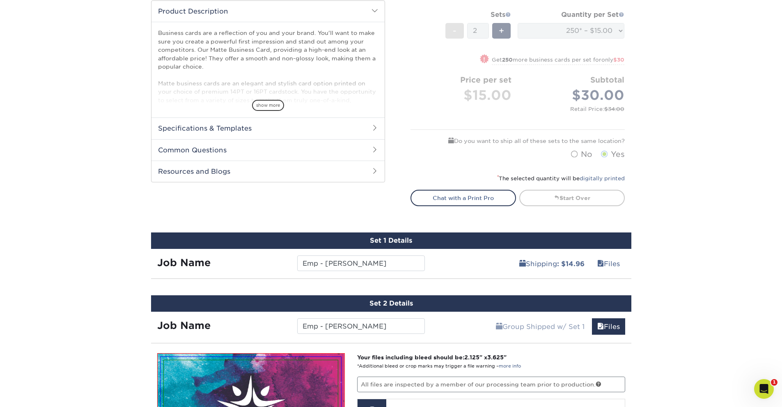
click at [720, 269] on div "Products Business Cards Matte Business Cards Previous Next 100 $ 8" at bounding box center [391, 261] width 782 height 969
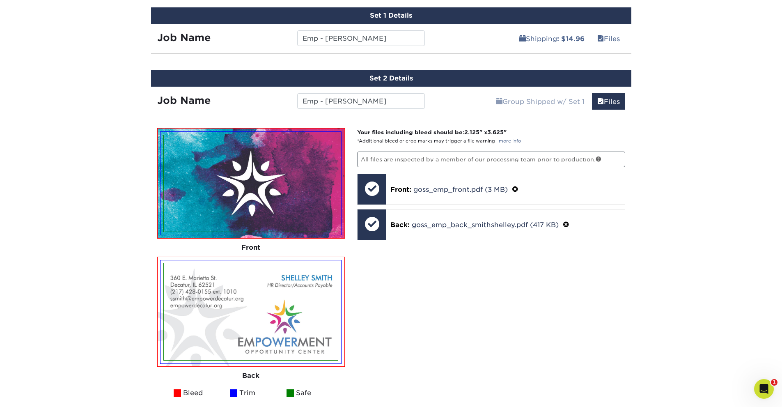
scroll to position [645, 0]
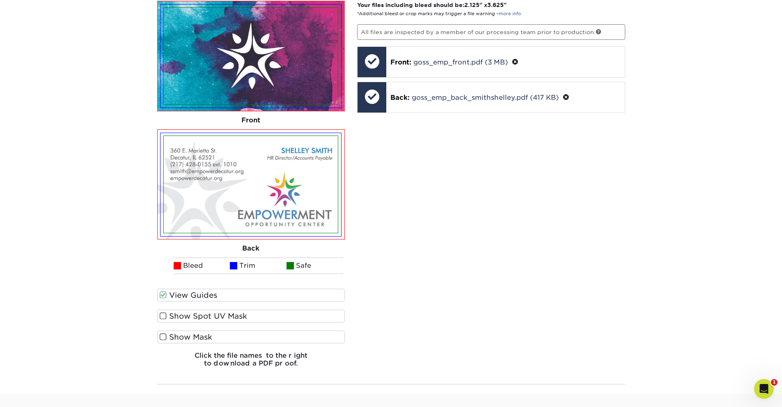
scroll to position [568, 0]
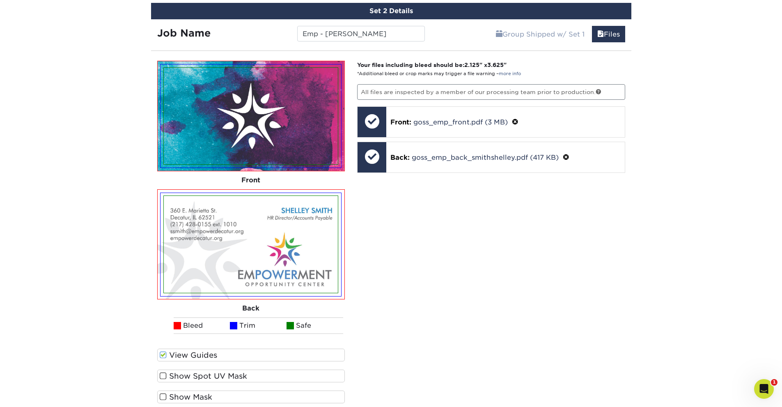
click at [489, 90] on p "All files are inspected by a member of our processing team prior to production." at bounding box center [491, 92] width 268 height 16
click at [416, 57] on div "Set 2 Details Job Name Emp - Shelley Smith Group Shipped w/ Set 1 Files Continu…" at bounding box center [391, 223] width 480 height 441
click at [428, 59] on div "Please Upload Your Files We accept: PDF , JPEG 1 or TIFF 1 files. Submitting AI…" at bounding box center [391, 247] width 480 height 380
drag, startPoint x: 167, startPoint y: 350, endPoint x: 167, endPoint y: 355, distance: 5.7
click at [167, 353] on label "View Guides" at bounding box center [251, 354] width 188 height 13
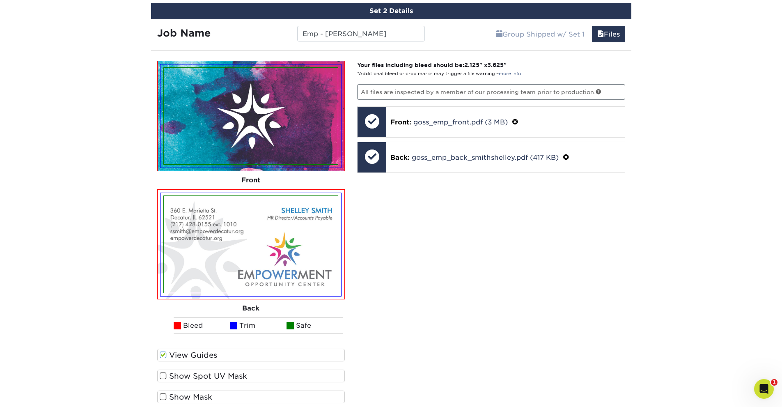
click at [0, 0] on input "View Guides" at bounding box center [0, 0] width 0 height 0
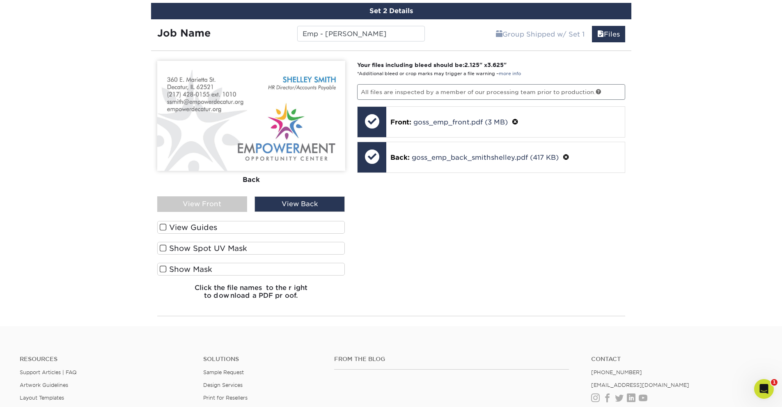
click at [167, 357] on h4 "Resources" at bounding box center [105, 358] width 171 height 7
click at [501, 235] on div "Your files including bleed should be: 2.125 " x 3.625 " *Additional bleed or cr…" at bounding box center [491, 183] width 280 height 245
click at [608, 33] on link "Files" at bounding box center [608, 34] width 33 height 16
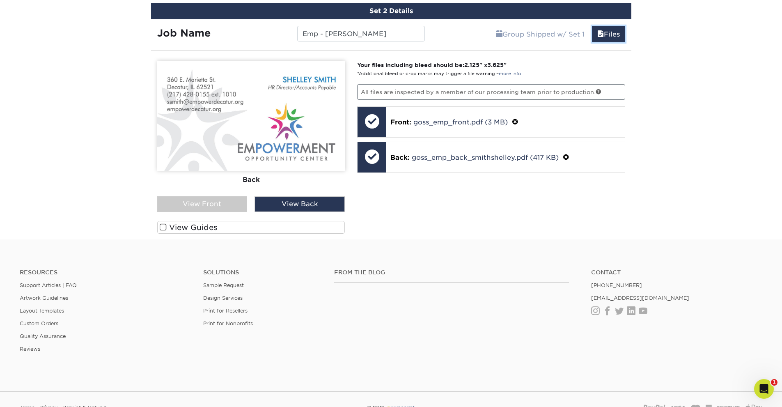
scroll to position [462, 0]
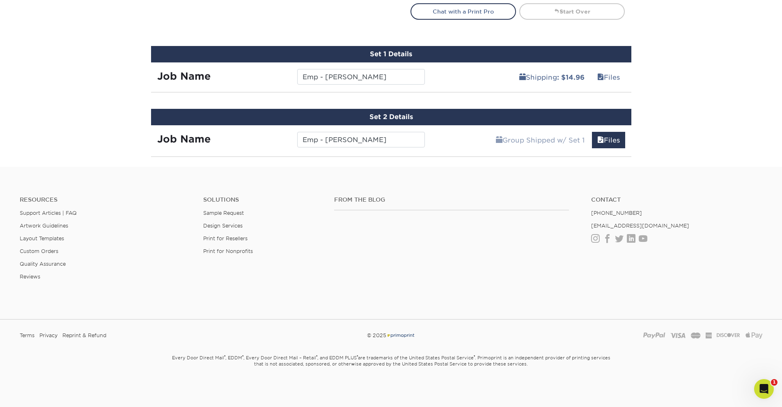
click at [697, 165] on div at bounding box center [391, 164] width 782 height 3
click at [565, 110] on div "Set 2 Details" at bounding box center [391, 117] width 480 height 16
click at [404, 137] on input "Emp - Shelley Smith" at bounding box center [361, 140] width 128 height 16
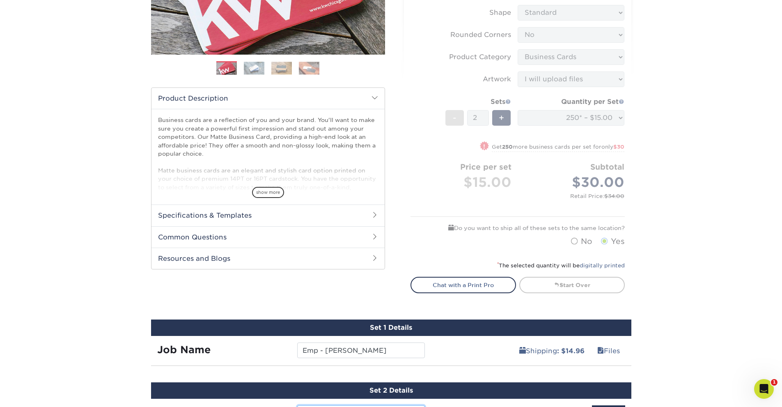
scroll to position [205, 0]
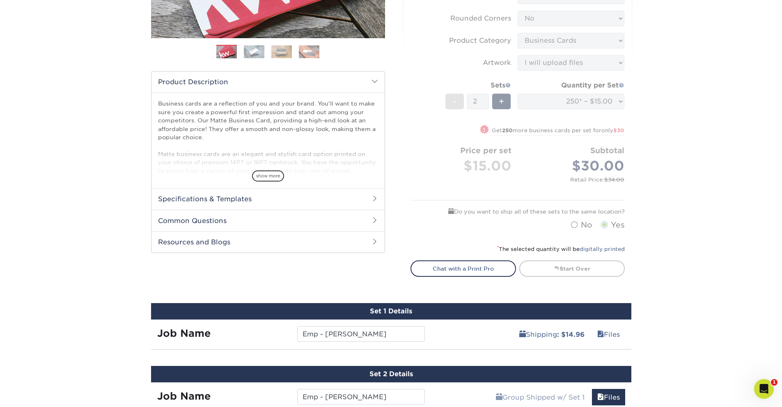
click at [270, 181] on span "show more" at bounding box center [268, 175] width 32 height 11
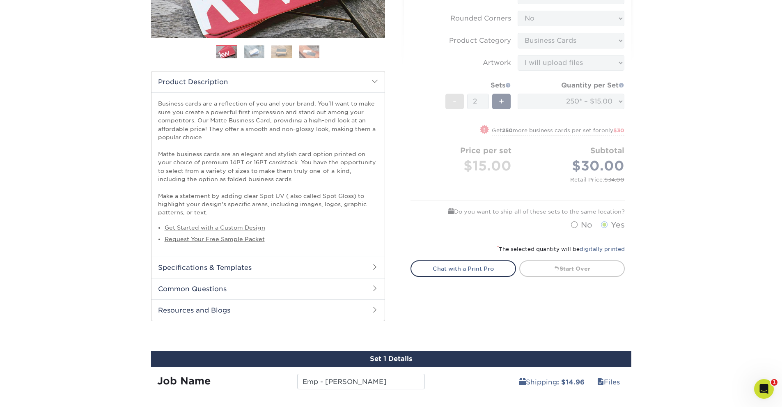
click at [389, 207] on div "Products Business Cards Matte Business Cards Previous Next $" at bounding box center [268, 92] width 246 height 457
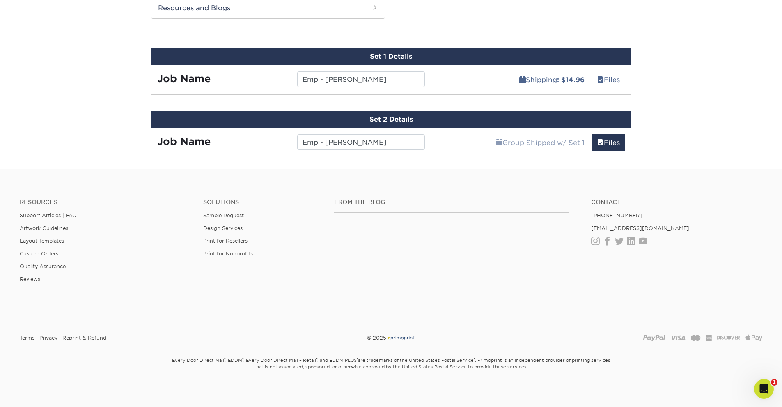
scroll to position [510, 0]
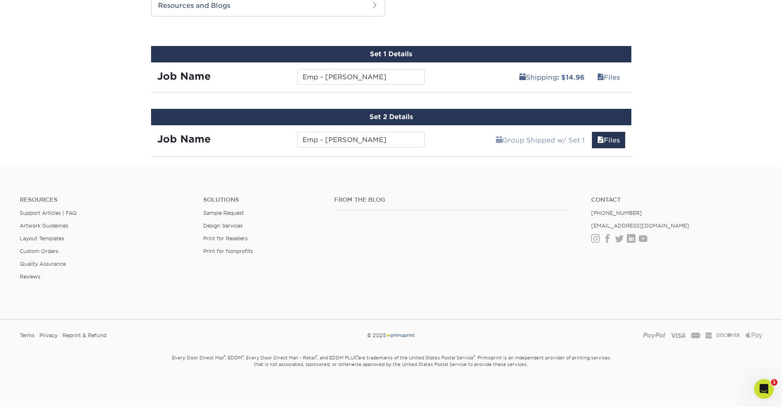
click at [454, 185] on div "Resources Support Articles | FAQ Artwork Guidelines Layout Templates Custom Ord…" at bounding box center [391, 244] width 782 height 136
click at [603, 141] on link "Files" at bounding box center [608, 140] width 33 height 16
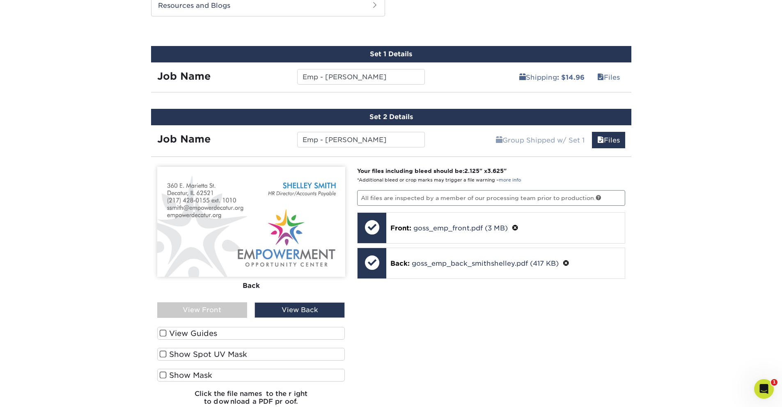
click at [510, 197] on p "All files are inspected by a member of our processing team prior to production." at bounding box center [491, 198] width 268 height 16
click at [597, 337] on div "Your files including bleed should be: 2.125 " x 3.625 " *Additional bleed or cr…" at bounding box center [491, 289] width 280 height 245
click at [474, 328] on div "Your files including bleed should be: 2.125 " x 3.625 " *Additional bleed or cr…" at bounding box center [491, 289] width 280 height 245
click at [301, 308] on div "View Back" at bounding box center [299, 310] width 90 height 16
click at [187, 306] on div "View Front" at bounding box center [202, 310] width 90 height 16
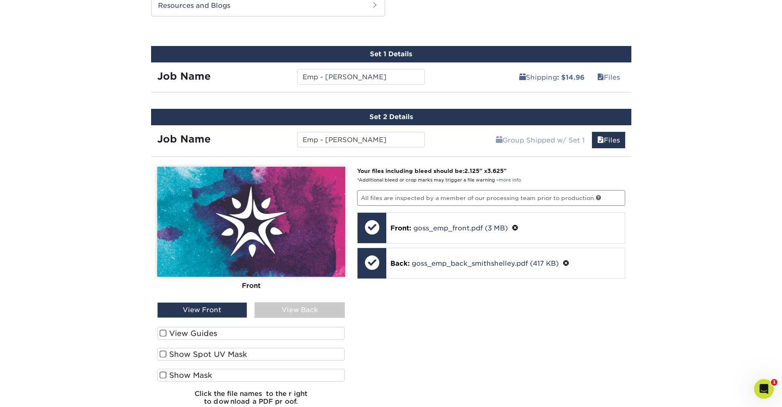
click at [307, 307] on div "View Back" at bounding box center [299, 310] width 90 height 16
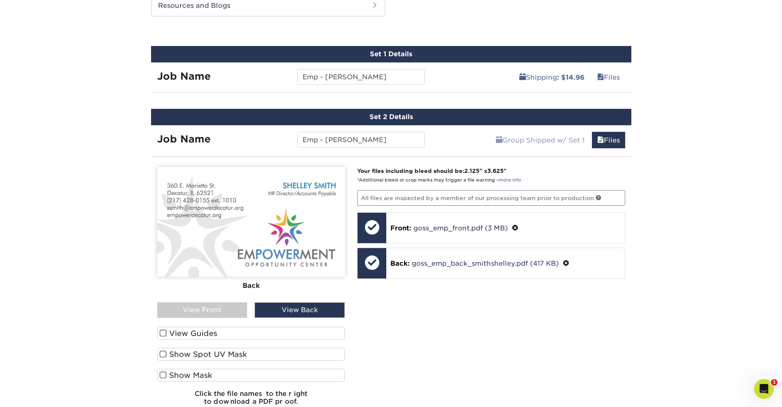
click at [533, 345] on div "Your files including bleed should be: 2.125 " x 3.625 " *Additional bleed or cr…" at bounding box center [491, 289] width 280 height 245
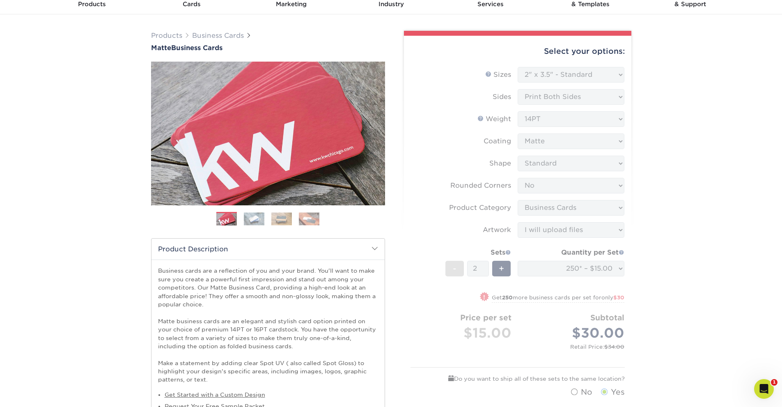
scroll to position [37, 0]
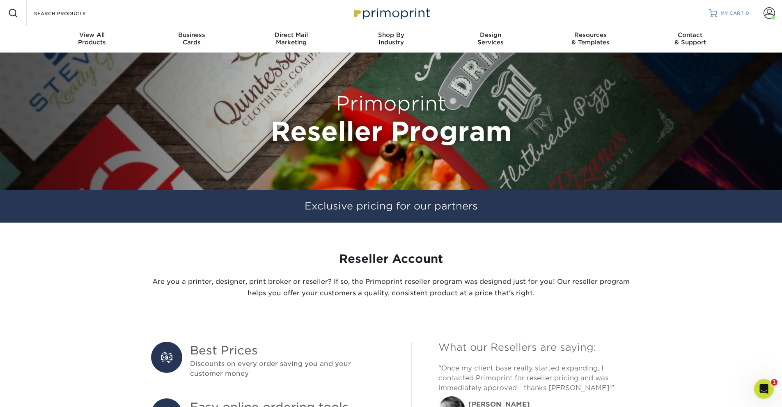
click at [735, 14] on span "MY CART" at bounding box center [731, 13] width 23 height 7
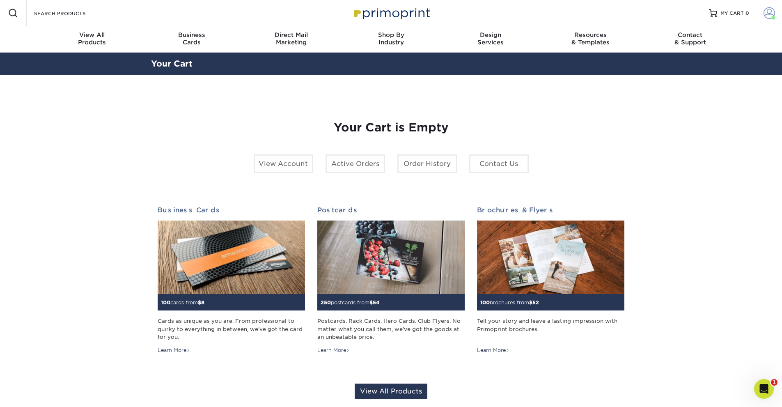
click at [771, 10] on span at bounding box center [768, 12] width 11 height 11
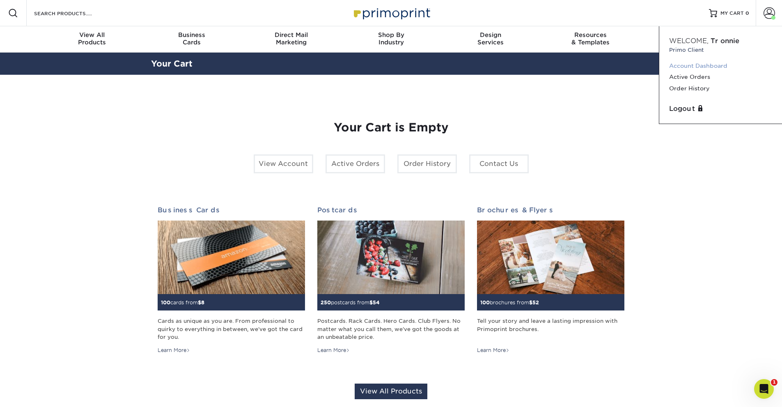
click at [692, 67] on link "Account Dashboard" at bounding box center [720, 65] width 103 height 11
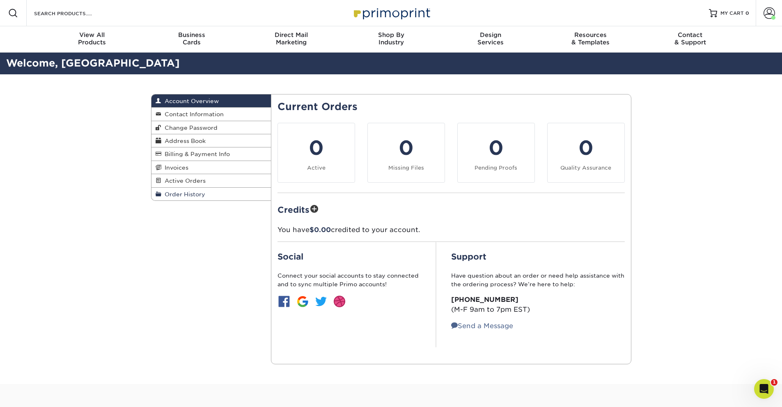
click at [187, 195] on span "Order History" at bounding box center [183, 194] width 44 height 7
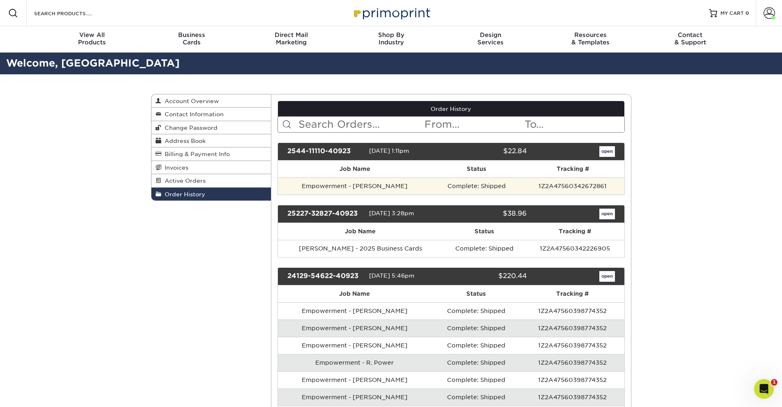
click at [369, 182] on td "Empowerment - W. Johnson" at bounding box center [355, 185] width 154 height 17
click at [549, 191] on td "1Z2A47560342672861" at bounding box center [572, 185] width 103 height 17
click at [545, 188] on td "1Z2A47560342672861" at bounding box center [572, 185] width 103 height 17
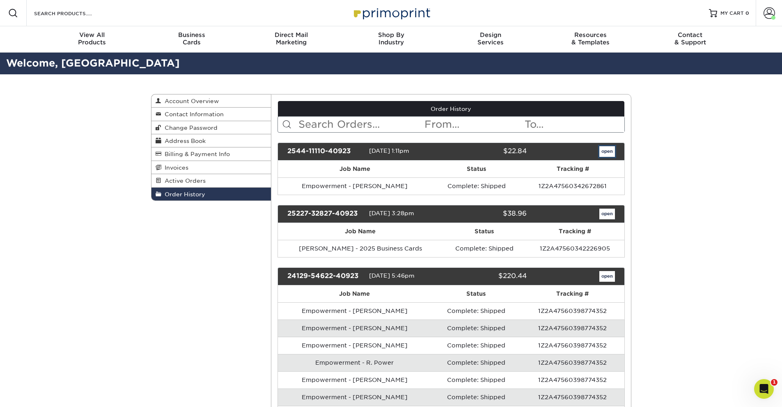
click at [608, 153] on link "open" at bounding box center [607, 151] width 16 height 11
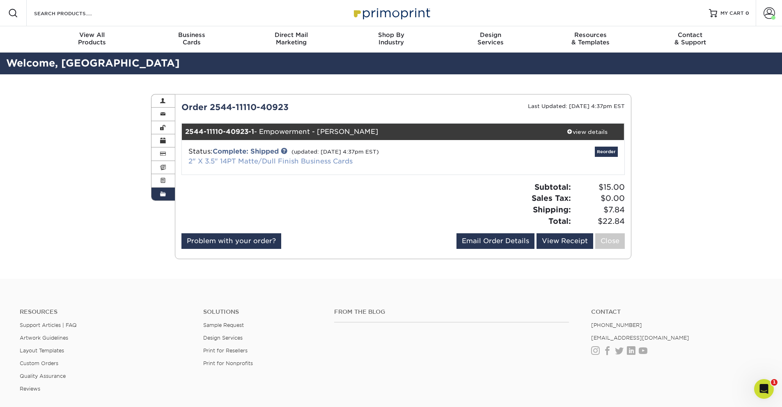
click at [265, 160] on link "2" X 3.5" 14PT Matte/Dull Finish Business Cards" at bounding box center [270, 161] width 164 height 8
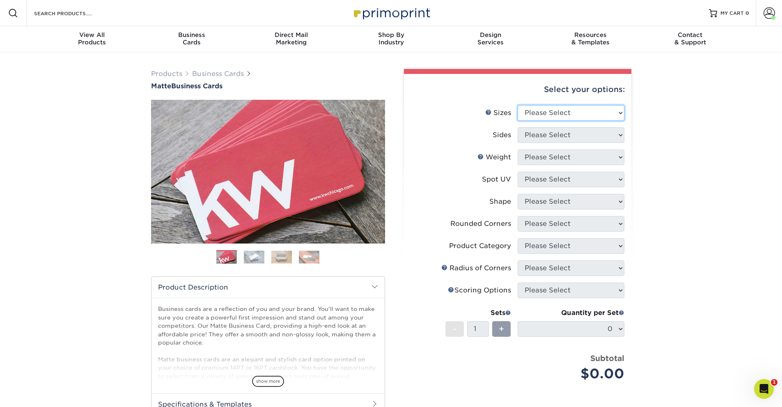
click at [581, 114] on select "Please Select 1.5" x 3.5" - Mini 1.75" x 3.5" - Mini 2" x 2" - Square 2" x 3" -…" at bounding box center [570, 113] width 107 height 16
select select "2.00x3.50"
click at [517, 105] on select "Please Select 1.5" x 3.5" - Mini 1.75" x 3.5" - Mini 2" x 2" - Square 2" x 3" -…" at bounding box center [570, 113] width 107 height 16
click at [603, 127] on select "Please Select Print Both Sides Print Front Only" at bounding box center [570, 135] width 107 height 16
select select "13abbda7-1d64-4f25-8bb2-c179b224825d"
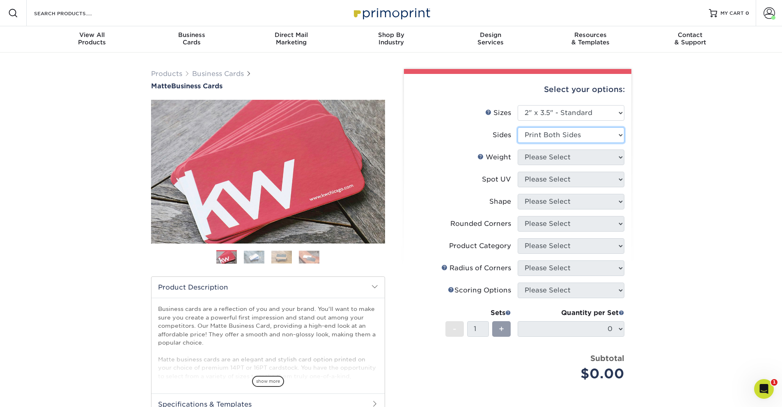
click at [517, 127] on select "Please Select Print Both Sides Print Front Only" at bounding box center [570, 135] width 107 height 16
click at [582, 153] on select "Please Select 16PT 14PT" at bounding box center [570, 157] width 107 height 16
select select "14PT"
click at [517, 149] on select "Please Select 16PT 14PT" at bounding box center [570, 157] width 107 height 16
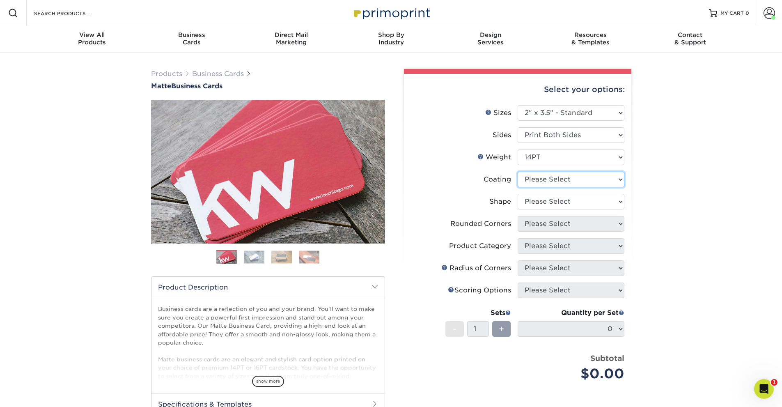
click at [579, 179] on select at bounding box center [570, 180] width 107 height 16
select select "121bb7b5-3b4d-429f-bd8d-bbf80e953313"
click at [517, 172] on select at bounding box center [570, 180] width 107 height 16
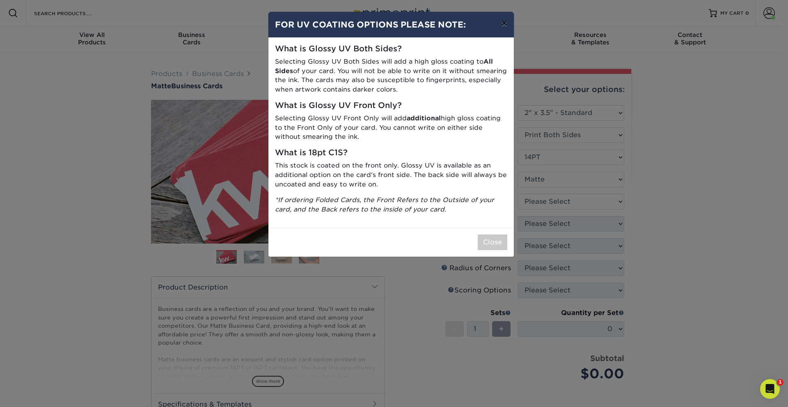
click at [504, 22] on button "×" at bounding box center [503, 23] width 19 height 23
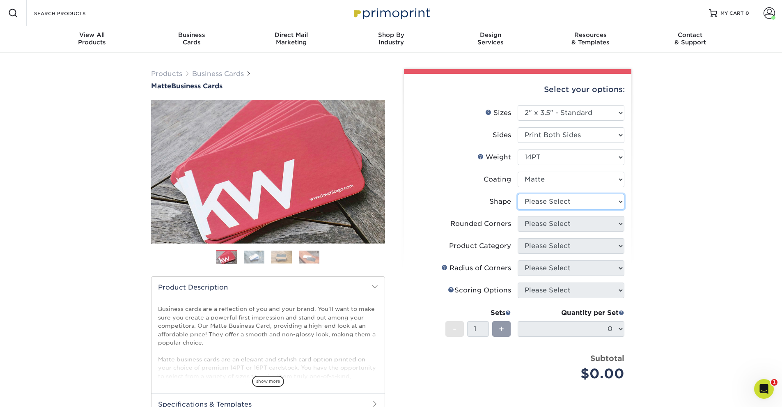
click at [568, 207] on select "Please Select Standard" at bounding box center [570, 202] width 107 height 16
select select "standard"
click at [517, 194] on select "Please Select Standard" at bounding box center [570, 202] width 107 height 16
click at [573, 222] on select "Please Select Yes - Round 2 Corners Yes - Round 4 Corners No" at bounding box center [570, 224] width 107 height 16
select select "0"
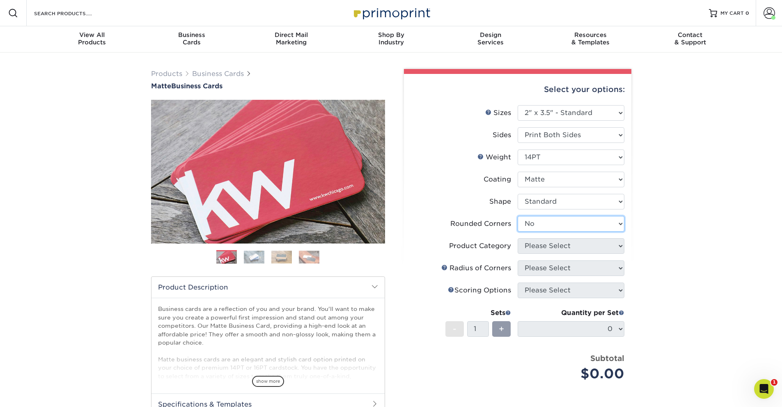
click at [517, 216] on select "Please Select Yes - Round 2 Corners Yes - Round 4 Corners No" at bounding box center [570, 224] width 107 height 16
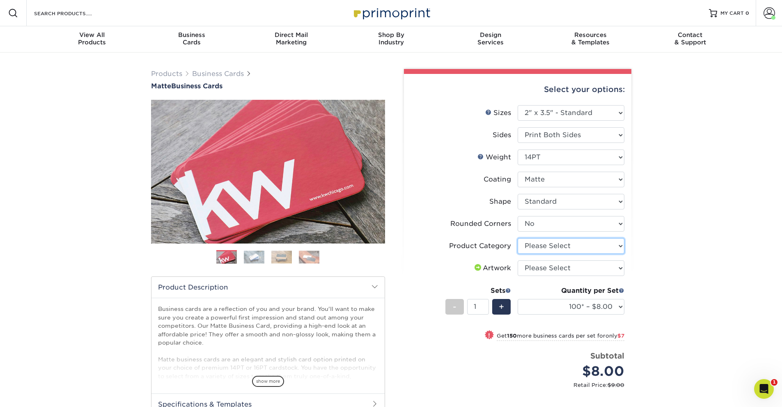
click at [620, 241] on select "Please Select Business Cards" at bounding box center [570, 246] width 107 height 16
select select "3b5148f1-0588-4f88-a218-97bcfdce65c1"
click at [517, 238] on select "Please Select Business Cards" at bounding box center [570, 246] width 107 height 16
click at [660, 268] on div "Products Business Cards Matte Business Cards Previous Next 100 $ 8" at bounding box center [391, 290] width 782 height 474
click at [581, 270] on select "Please Select I will upload files I need a design - $100" at bounding box center [570, 268] width 107 height 16
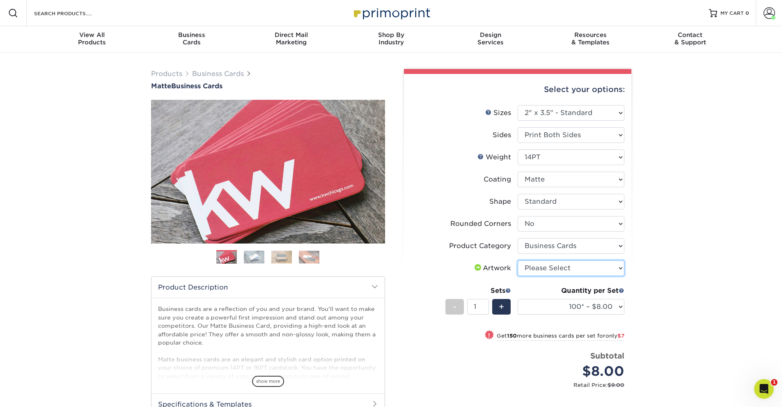
select select "upload"
click at [517, 260] on select "Please Select I will upload files I need a design - $100" at bounding box center [570, 268] width 107 height 16
click at [501, 306] on div "+" at bounding box center [501, 307] width 18 height 16
type input "2"
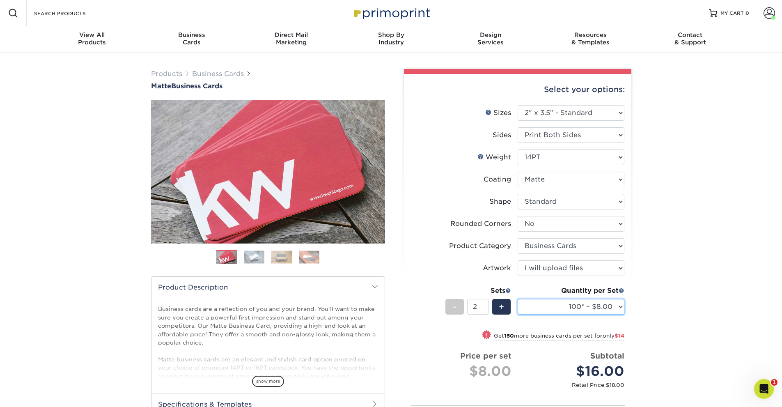
click at [619, 306] on select "100* – $8.00 250* – $15.00 500 – $30.00 1000 – $37.00 2500 – $66.00 5000 – $127…" at bounding box center [570, 307] width 107 height 16
select select "250* – $15.00"
click at [517, 299] on select "100* – $8.00 250* – $15.00 500 – $30.00 1000 – $37.00 2500 – $66.00 5000 – $127…" at bounding box center [570, 307] width 107 height 16
click at [664, 305] on div "Products Business Cards Matte Business Cards Previous Next 100 $ 8" at bounding box center [391, 307] width 782 height 508
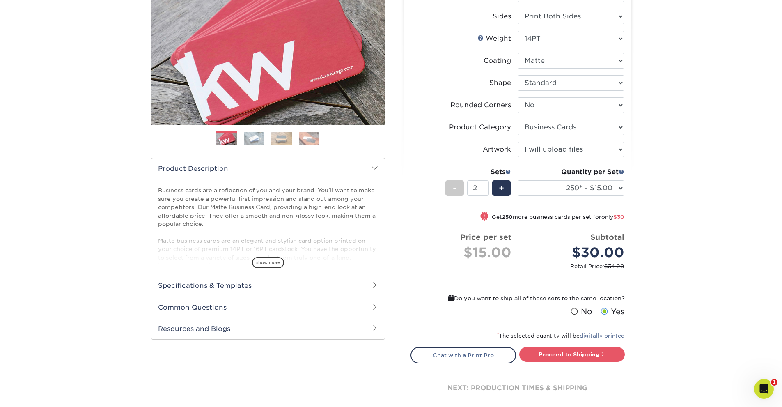
scroll to position [123, 0]
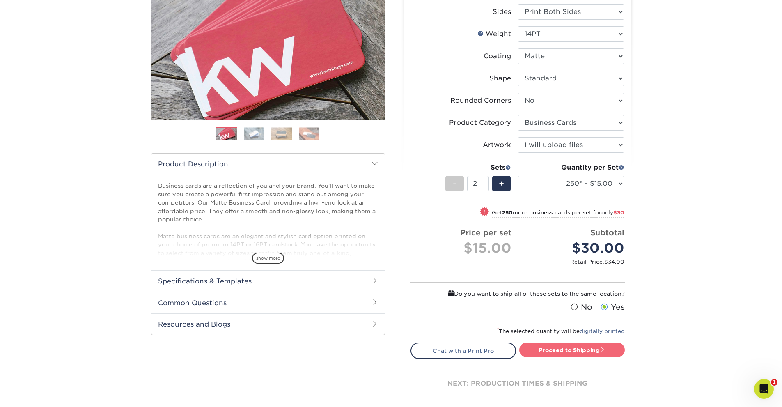
click at [560, 349] on link "Proceed to Shipping" at bounding box center [571, 349] width 105 height 15
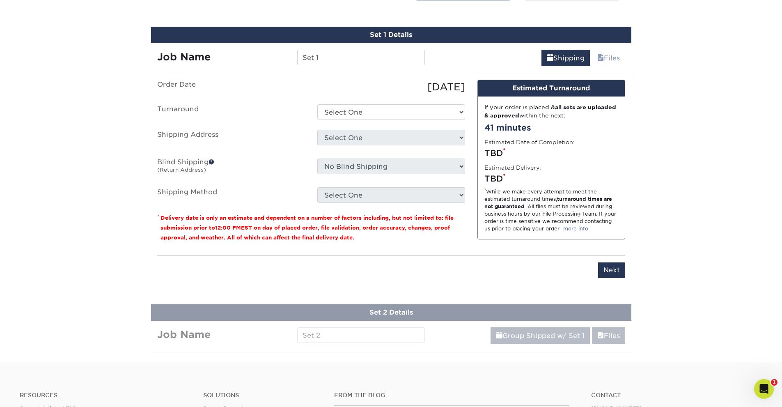
scroll to position [488, 0]
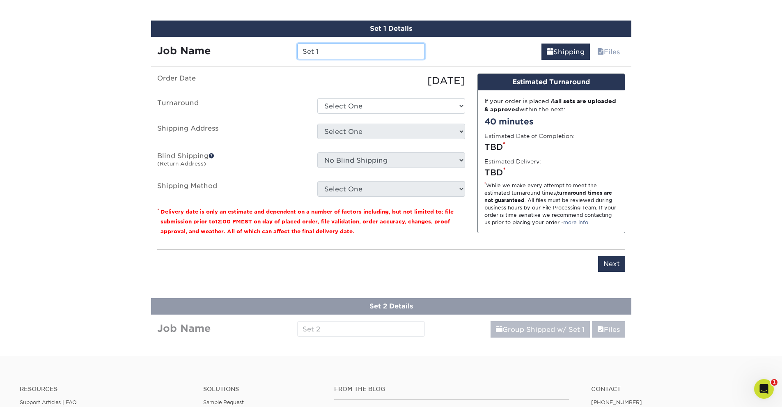
click at [320, 44] on input "Set 1" at bounding box center [361, 51] width 128 height 16
drag, startPoint x: 293, startPoint y: 55, endPoint x: 241, endPoint y: 53, distance: 51.7
click at [241, 53] on div "Job Name Set 1" at bounding box center [291, 51] width 280 height 16
type input "Emp - [PERSON_NAME]"
click at [340, 99] on select "Select One 2-4 Business Days 2 Day Next Business Day" at bounding box center [391, 106] width 148 height 16
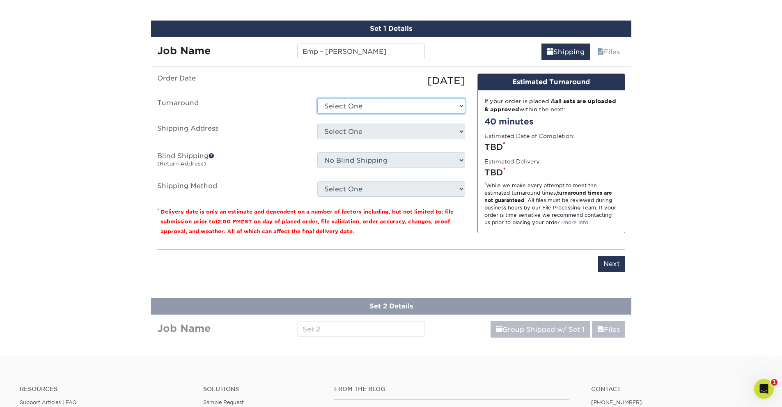
select select "56f96fba-ecd4-4e1b-a4a4-6bff8fef1ff9"
click at [317, 98] on select "Select One 2-4 Business Days 2 Day Next Business Day" at bounding box center [391, 106] width 148 height 16
click at [357, 127] on select "Select One Baxter Machine Billy Fury Bottrell Bed & Biscuit Burger Empowerment …" at bounding box center [391, 132] width 148 height 16
select select "202792"
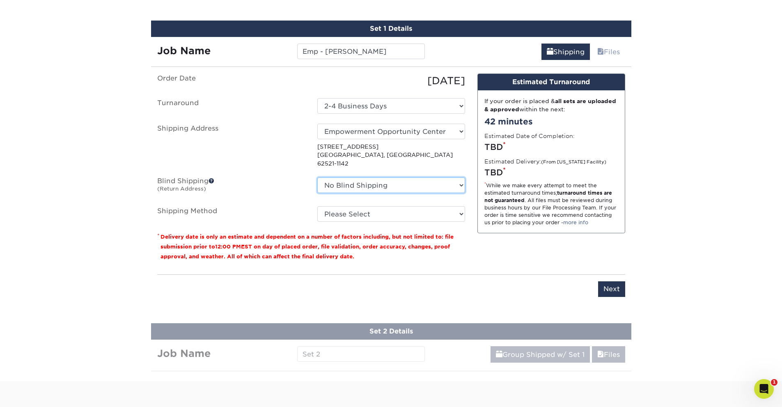
click at [424, 177] on select "No Blind Shipping Baxter Machine Billy Fury Bottrell Bed & Biscuit Burger Empow…" at bounding box center [391, 185] width 148 height 16
select select "86798"
click at [317, 177] on select "No Blind Shipping Baxter Machine Billy Fury Bottrell Bed & Biscuit Burger Empow…" at bounding box center [391, 185] width 148 height 16
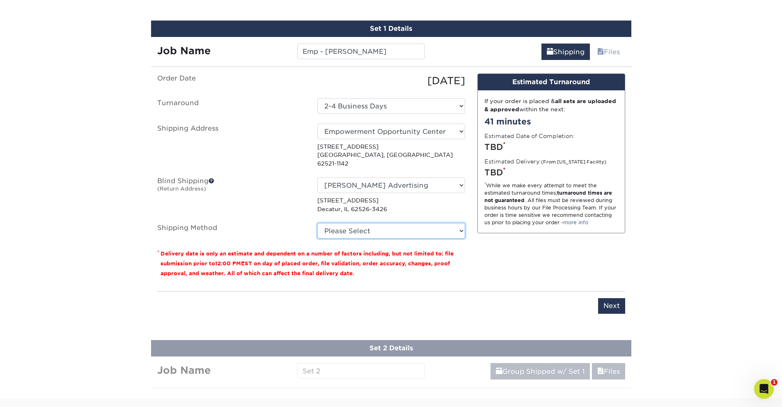
click at [424, 229] on select "Please Select Ground Shipping (+$14.96) 3 Day Shipping Service (+$15.34) 2 Day …" at bounding box center [391, 231] width 148 height 16
select select "03"
click at [317, 223] on select "Please Select Ground Shipping (+$14.96) 3 Day Shipping Service (+$15.34) 2 Day …" at bounding box center [391, 231] width 148 height 16
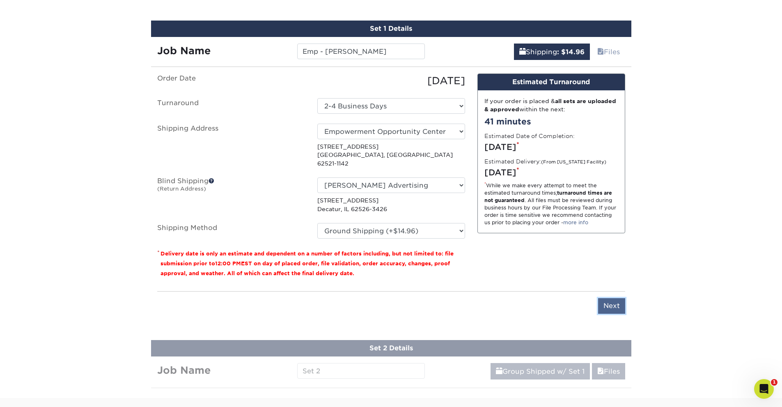
click at [607, 299] on input "Next" at bounding box center [611, 306] width 27 height 16
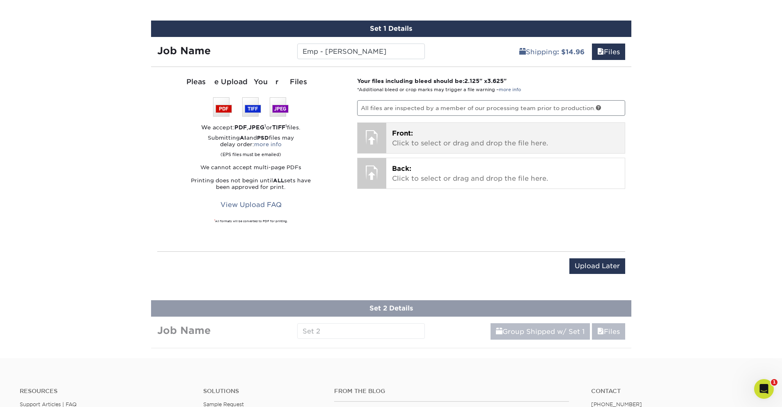
click at [415, 131] on p "Front: Click to select or drag and drop the file here." at bounding box center [505, 138] width 227 height 20
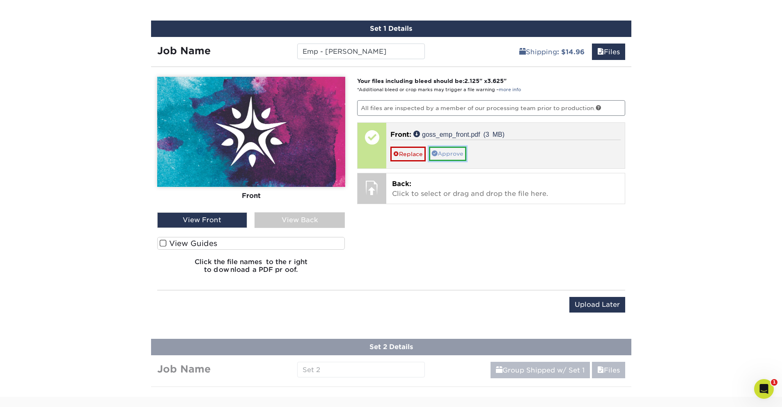
click at [456, 151] on link "Approve" at bounding box center [447, 154] width 37 height 14
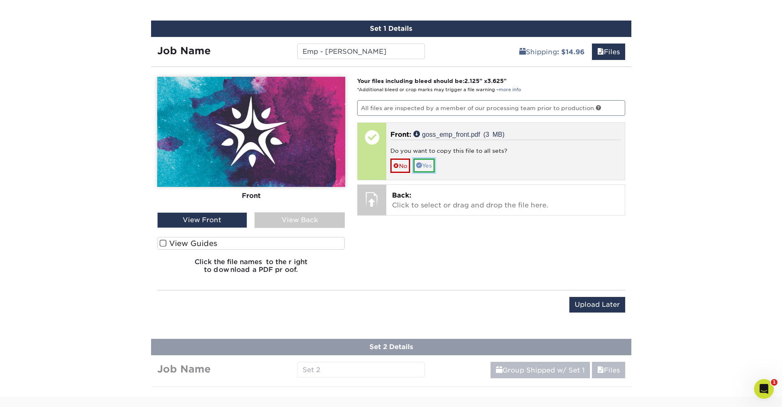
click at [426, 164] on link "Yes" at bounding box center [423, 165] width 21 height 14
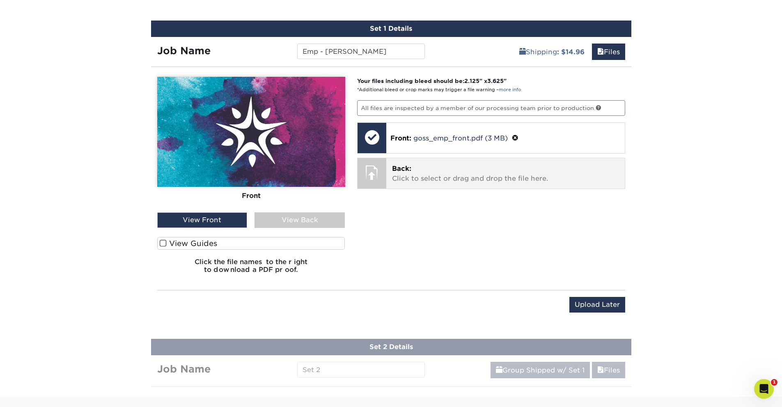
click at [481, 166] on p "Back: Click to select or drag and drop the file here." at bounding box center [505, 174] width 227 height 20
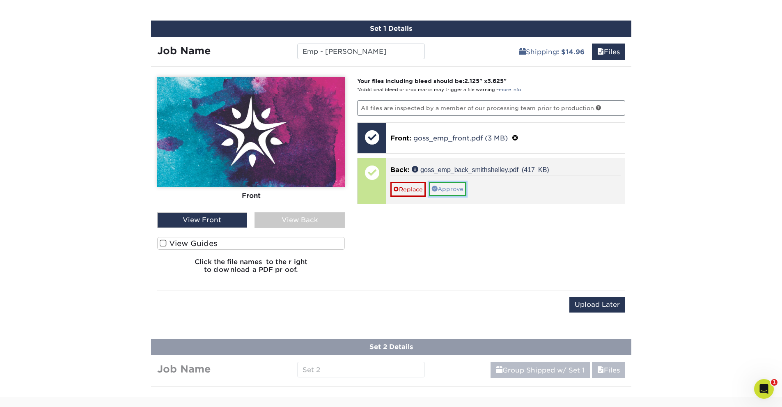
click at [456, 191] on link "Approve" at bounding box center [447, 189] width 37 height 14
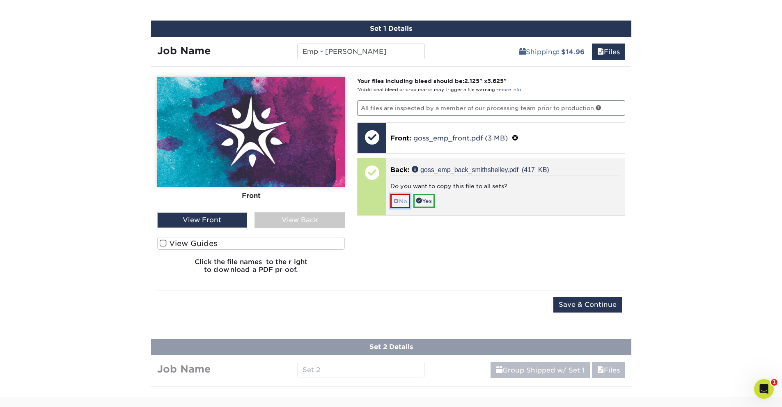
click at [400, 202] on link "No" at bounding box center [400, 201] width 20 height 14
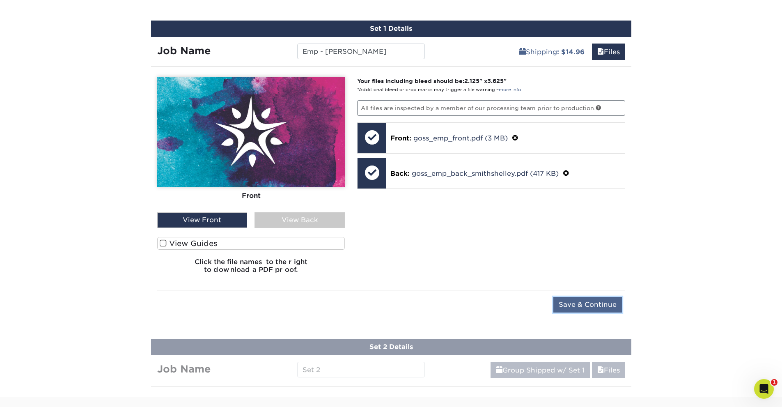
click at [590, 307] on input "Save & Continue" at bounding box center [587, 305] width 69 height 16
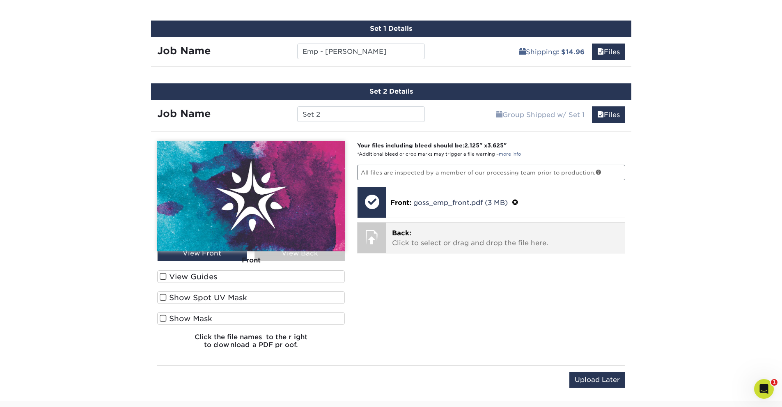
click at [438, 229] on p "Back: Click to select or drag and drop the file here." at bounding box center [505, 238] width 227 height 20
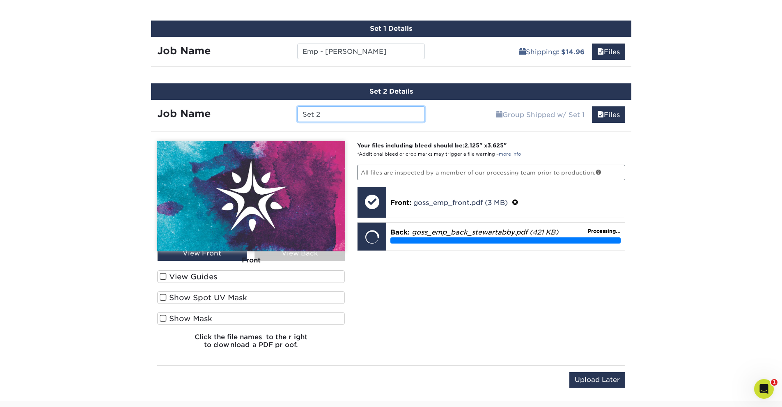
click at [327, 114] on input "Set 2" at bounding box center [361, 114] width 128 height 16
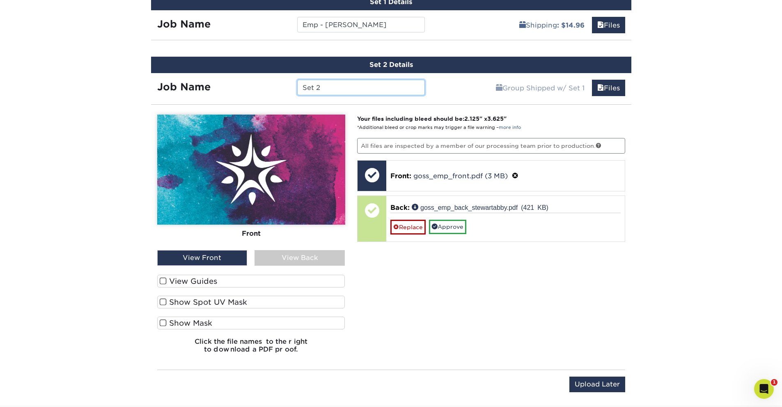
scroll to position [529, 0]
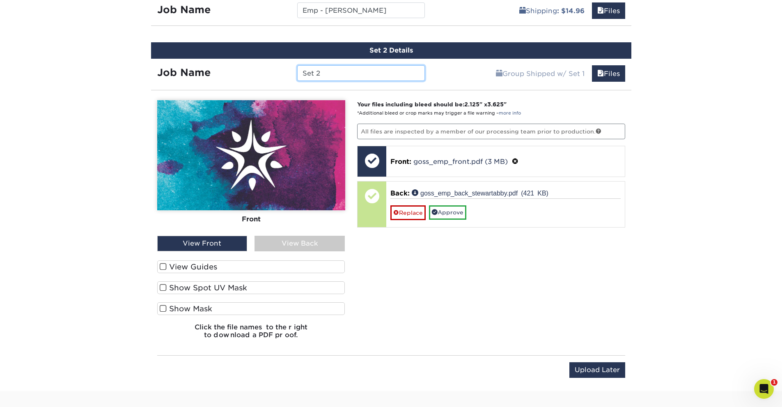
drag, startPoint x: 324, startPoint y: 73, endPoint x: 261, endPoint y: 70, distance: 62.9
click at [261, 70] on div "Job Name Set 2" at bounding box center [291, 73] width 280 height 16
click at [320, 73] on input "Emp A. Stewart" at bounding box center [361, 73] width 128 height 16
type input "Emp - [PERSON_NAME]"
click at [291, 238] on div "View Back" at bounding box center [299, 244] width 90 height 16
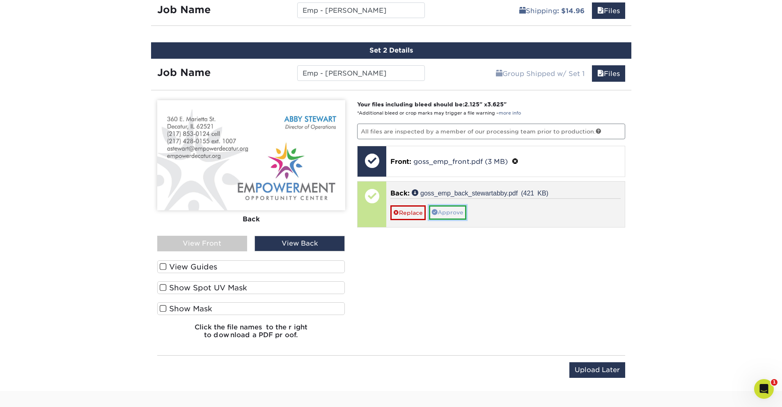
click at [457, 213] on link "Approve" at bounding box center [447, 212] width 37 height 14
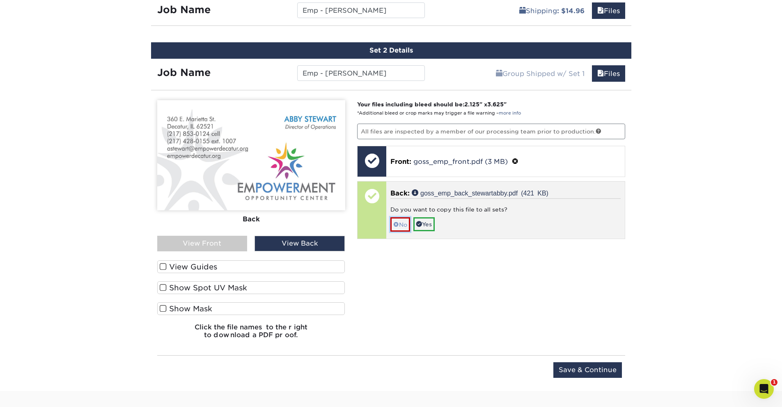
click at [398, 224] on span at bounding box center [396, 224] width 6 height 7
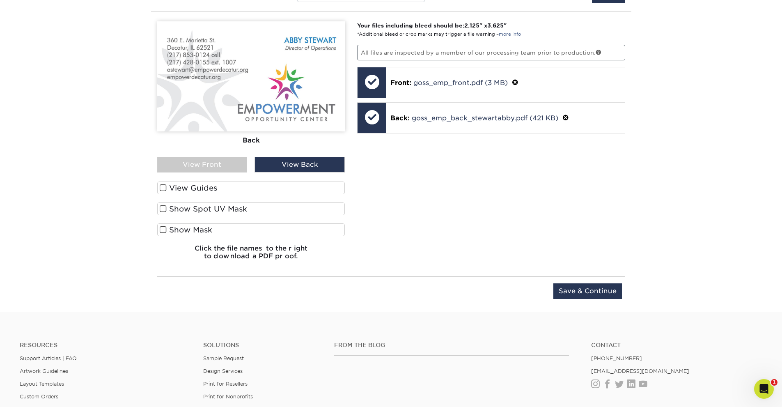
scroll to position [611, 0]
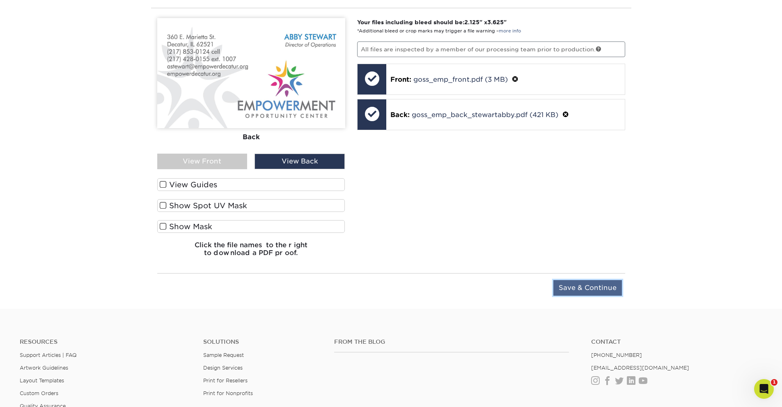
click at [584, 286] on input "Save & Continue" at bounding box center [587, 288] width 69 height 16
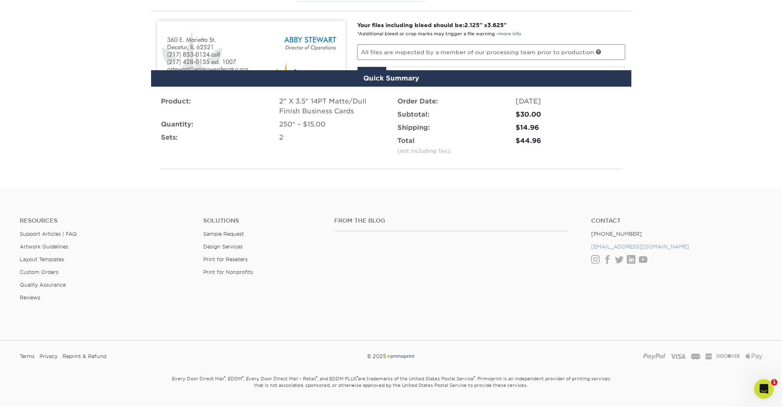
scroll to position [603, 0]
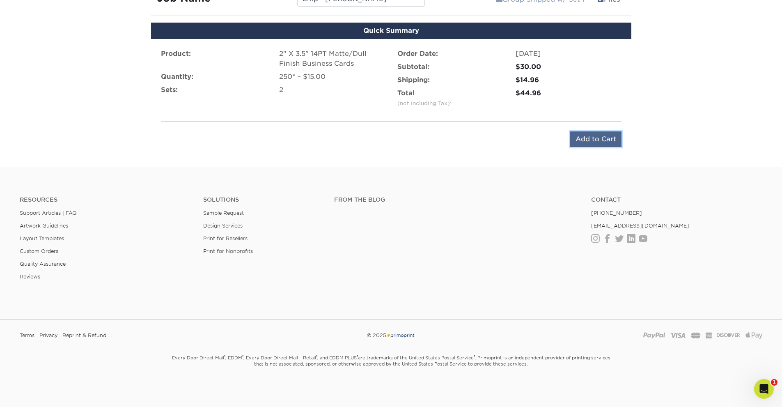
click at [593, 141] on input "Add to Cart" at bounding box center [595, 139] width 51 height 16
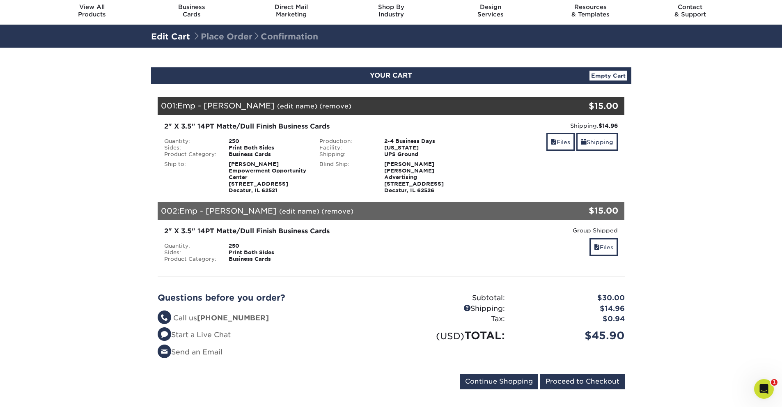
scroll to position [41, 0]
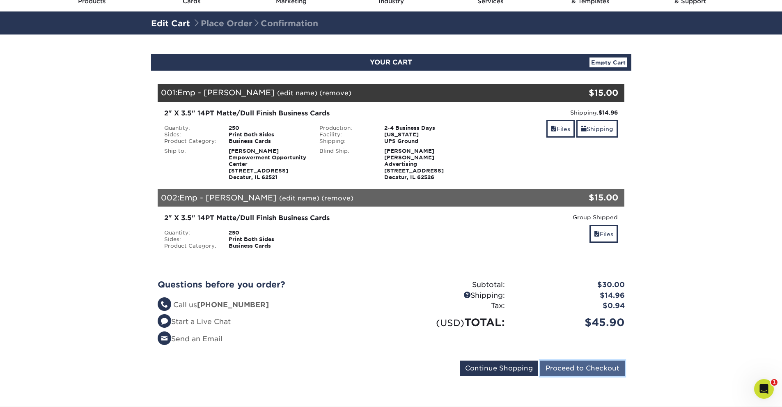
click at [585, 364] on input "Proceed to Checkout" at bounding box center [582, 368] width 85 height 16
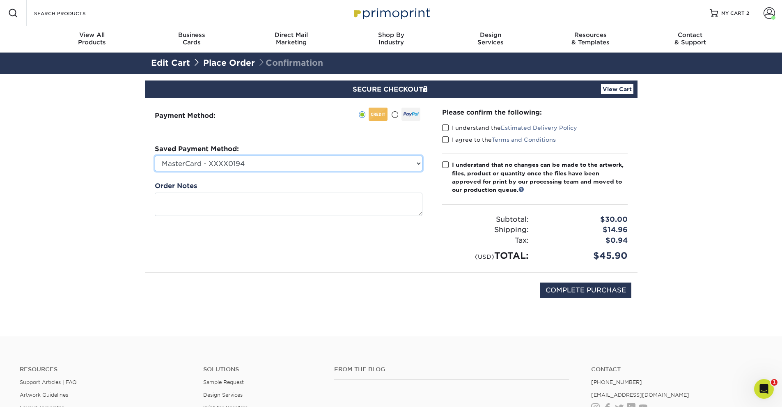
click at [414, 162] on select "MasterCard - XXXX0194 MasterCard - XXXX5295 New Credit Card" at bounding box center [289, 164] width 268 height 16
select select "27316"
click at [155, 156] on select "MasterCard - XXXX0194 MasterCard - XXXX5295 New Credit Card" at bounding box center [289, 164] width 268 height 16
click at [448, 130] on span at bounding box center [445, 128] width 7 height 8
click at [0, 0] on input "I understand the Estimated Delivery Policy" at bounding box center [0, 0] width 0 height 0
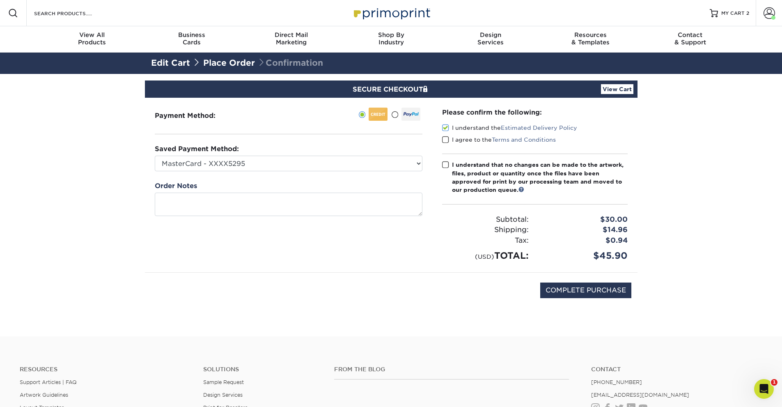
click at [443, 141] on span at bounding box center [445, 140] width 7 height 8
click at [0, 0] on input "I agree to the Terms and Conditions" at bounding box center [0, 0] width 0 height 0
click at [440, 161] on div "Please confirm the following: I understand the Estimated Delivery Policy I agre…" at bounding box center [534, 185] width 205 height 174
click at [444, 165] on span at bounding box center [445, 165] width 7 height 8
click at [0, 0] on input "I understand that no changes can be made to the artwork, files, product or quan…" at bounding box center [0, 0] width 0 height 0
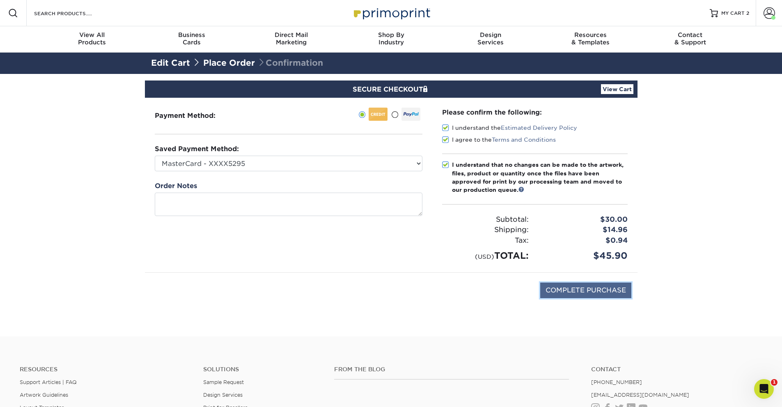
click at [589, 286] on input "COMPLETE PURCHASE" at bounding box center [585, 290] width 91 height 16
type input "PROCESSING, PLEASE WAIT..."
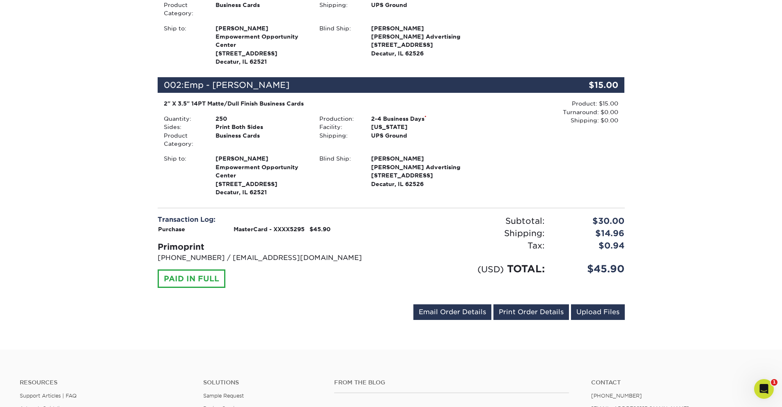
scroll to position [287, 0]
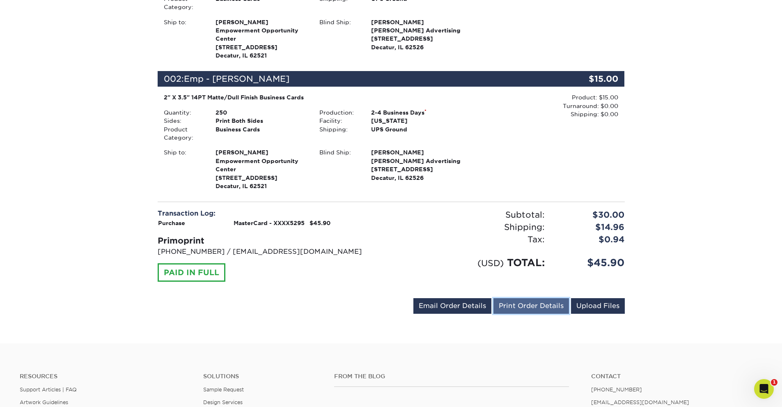
click at [531, 306] on link "Print Order Details" at bounding box center [531, 306] width 76 height 16
